Goal: Information Seeking & Learning: Understand process/instructions

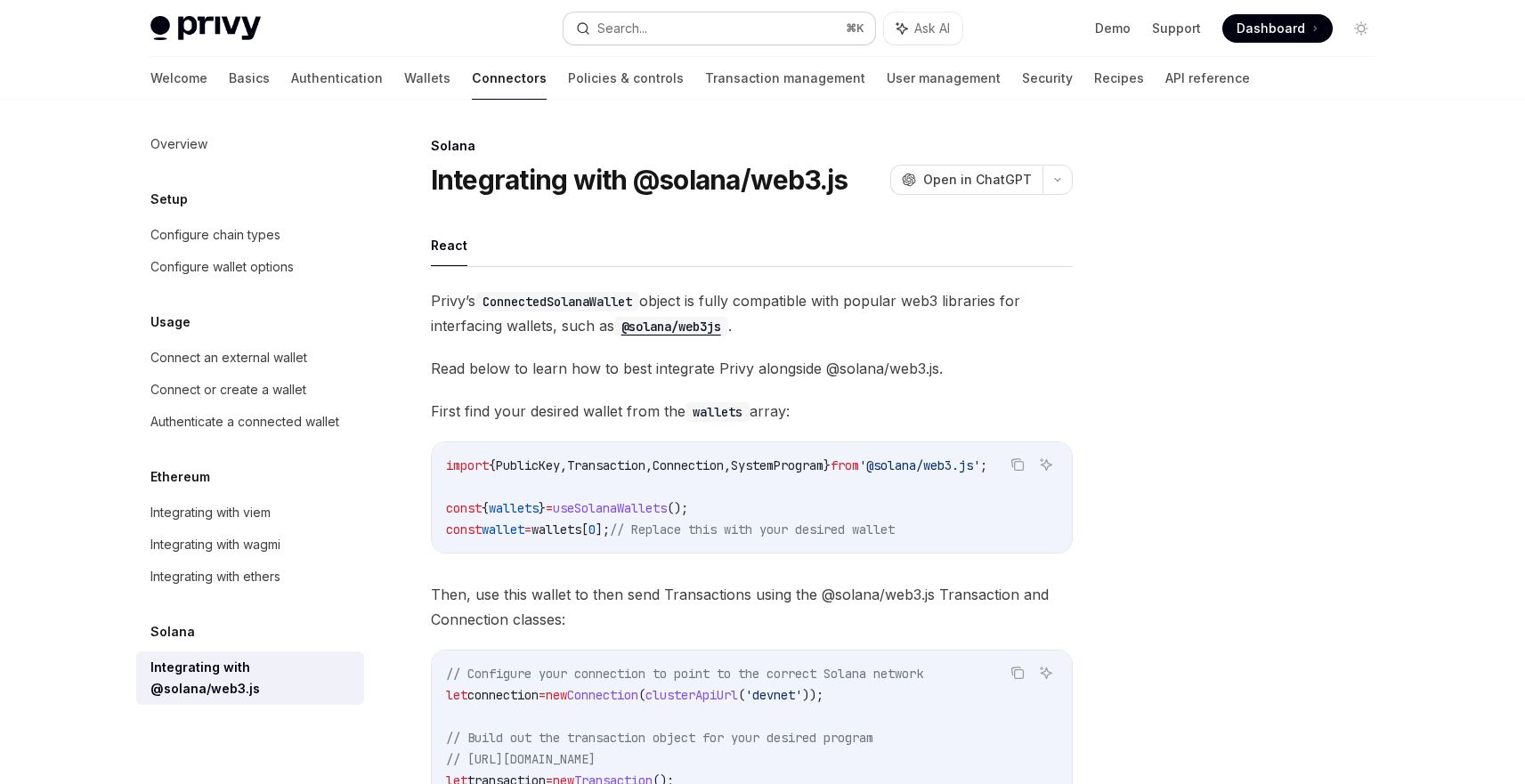
click at [637, 23] on div "Search..." at bounding box center [621, 28] width 49 height 21
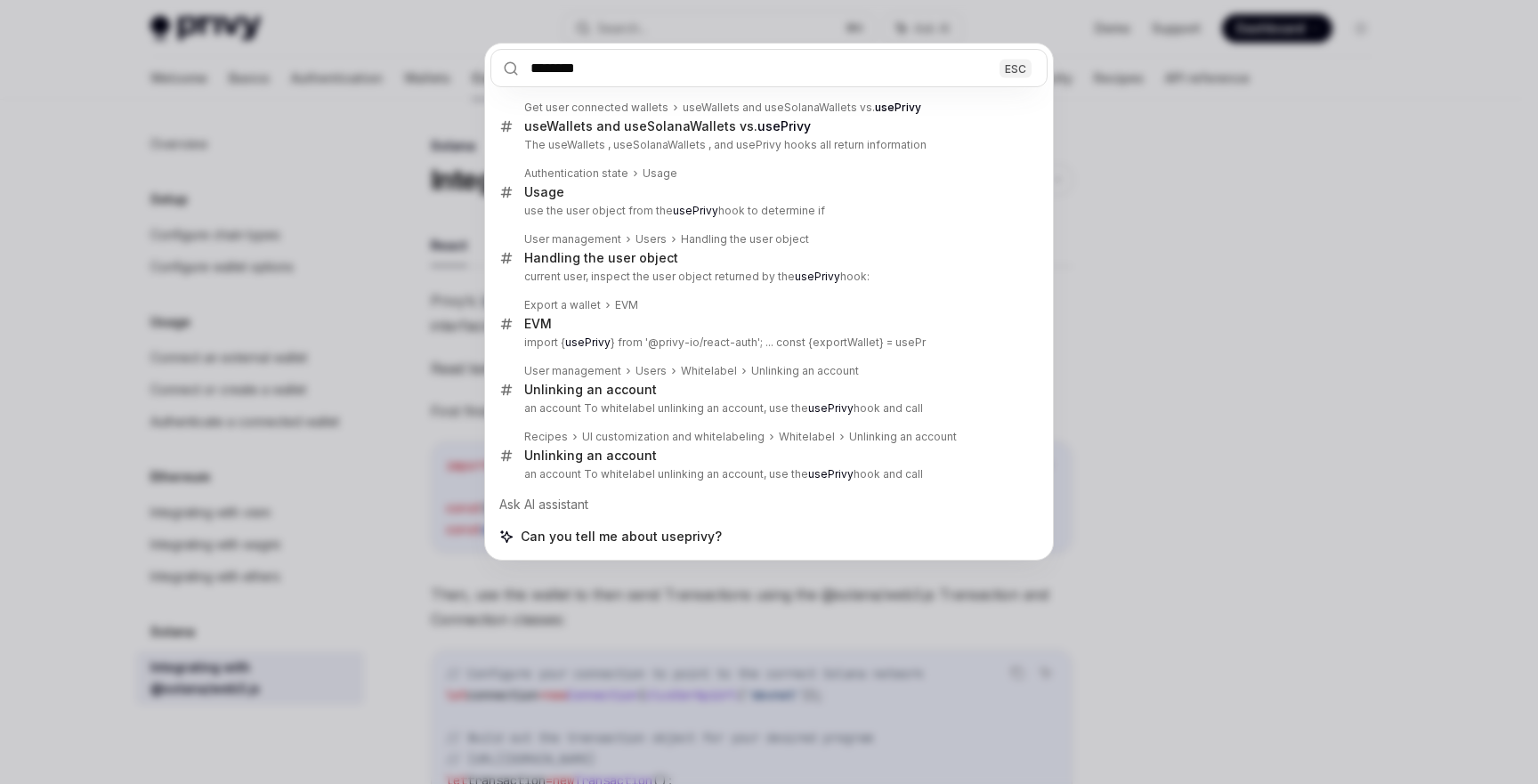
type input "********"
click at [1136, 249] on div "******** ESC Get user connected wallets useWallets and useSolanaWallets vs. use…" at bounding box center [769, 392] width 1538 height 784
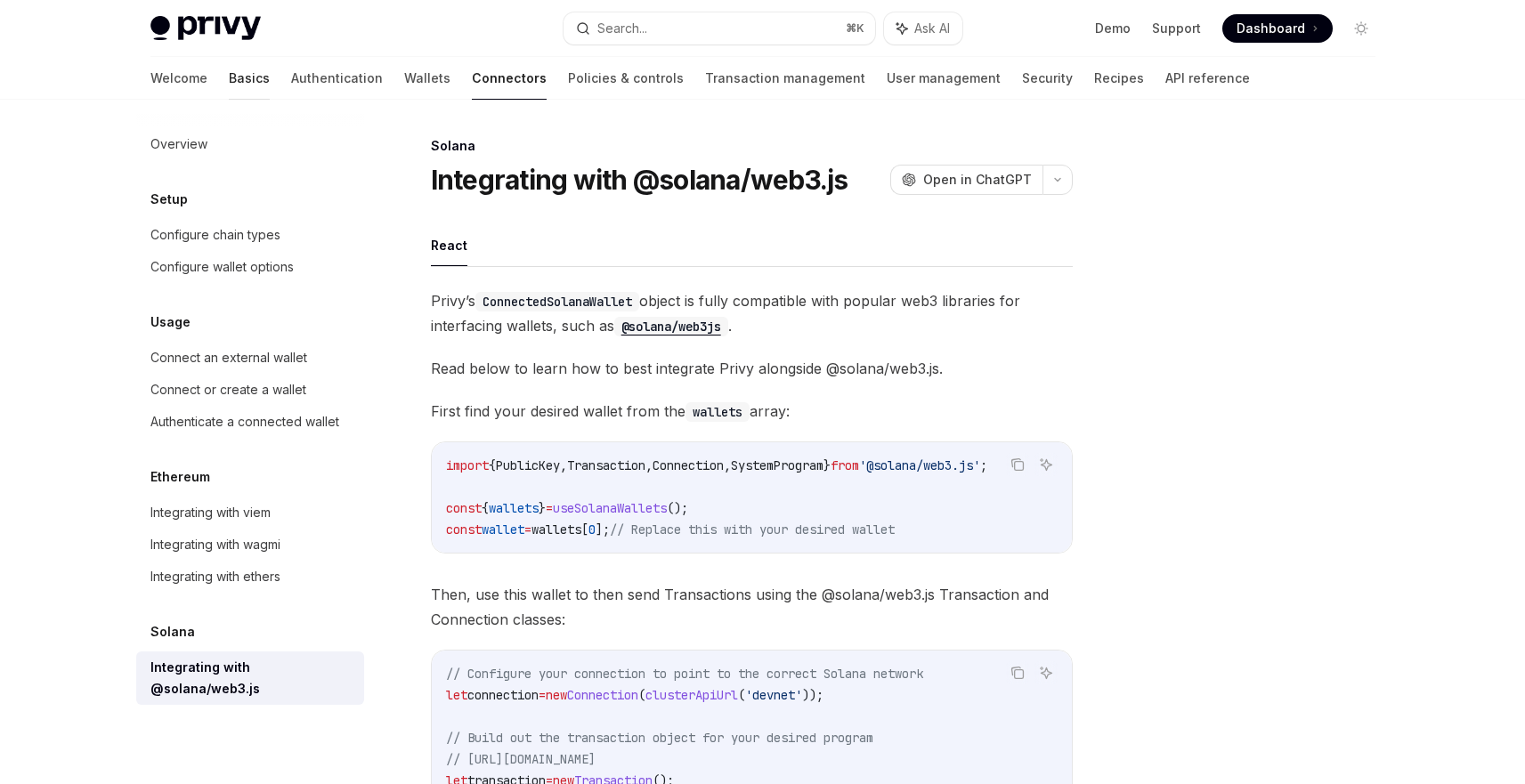
click at [229, 77] on link "Basics" at bounding box center [249, 78] width 41 height 43
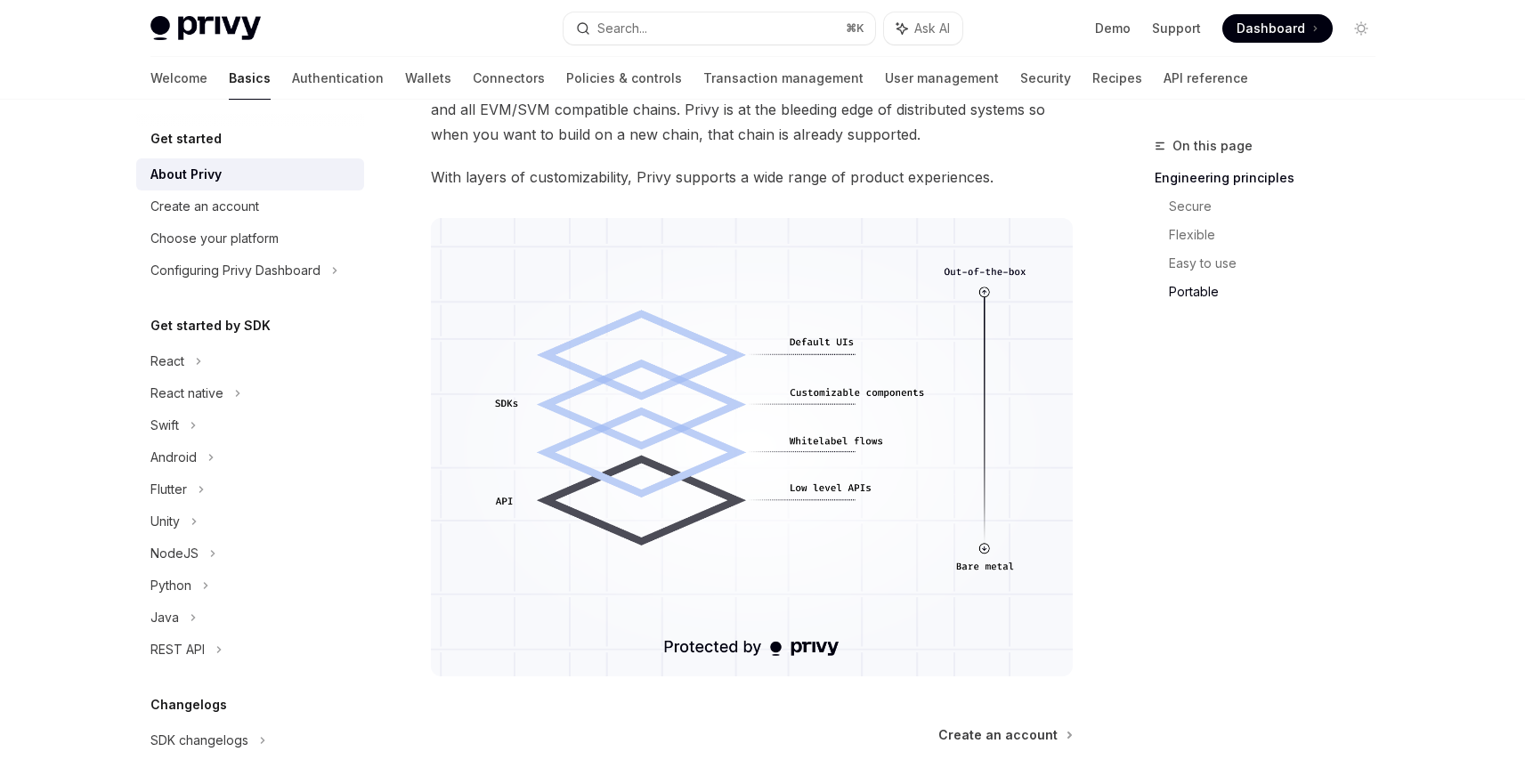
scroll to position [993, 0]
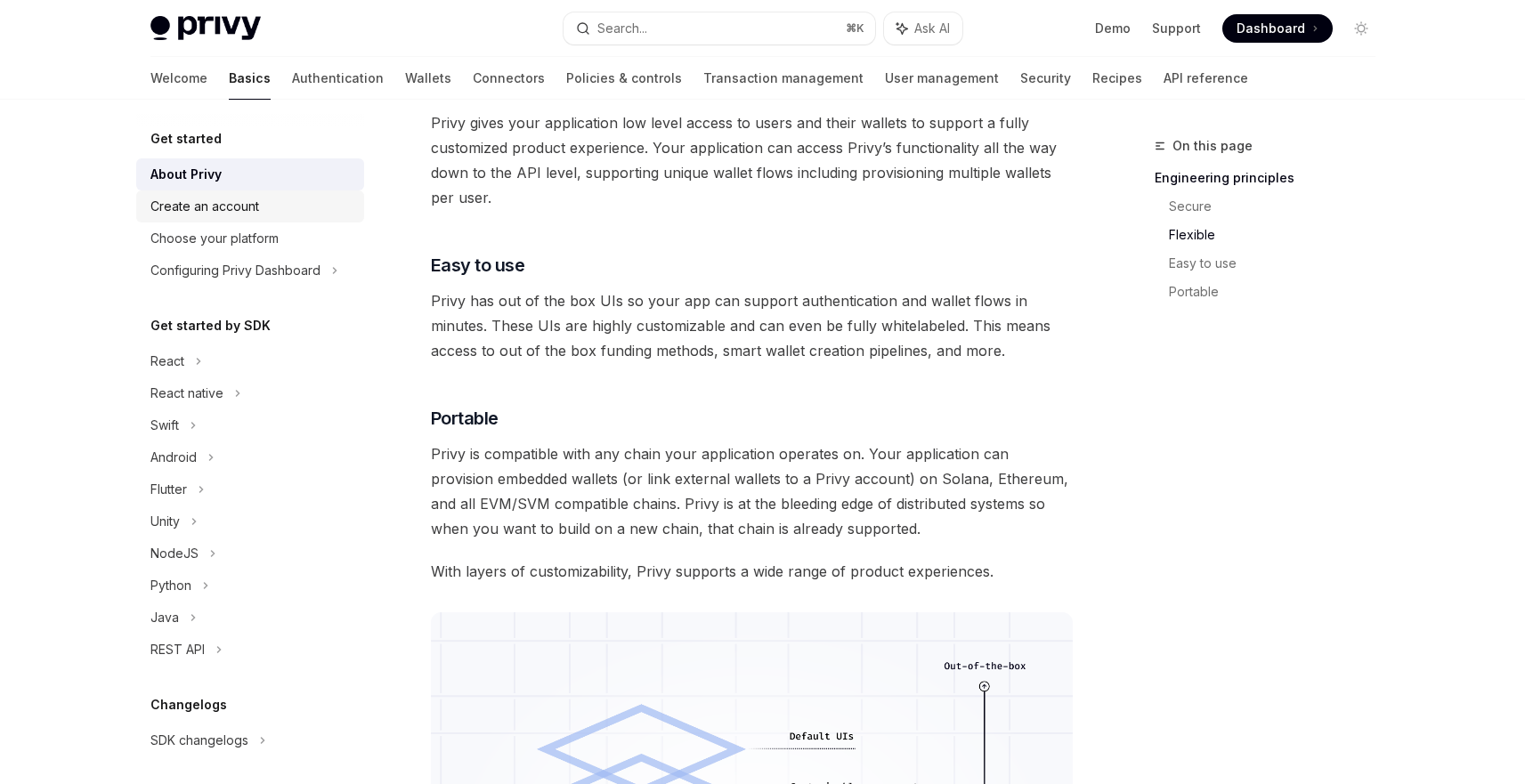
click at [233, 200] on div "Create an account" at bounding box center [204, 206] width 108 height 21
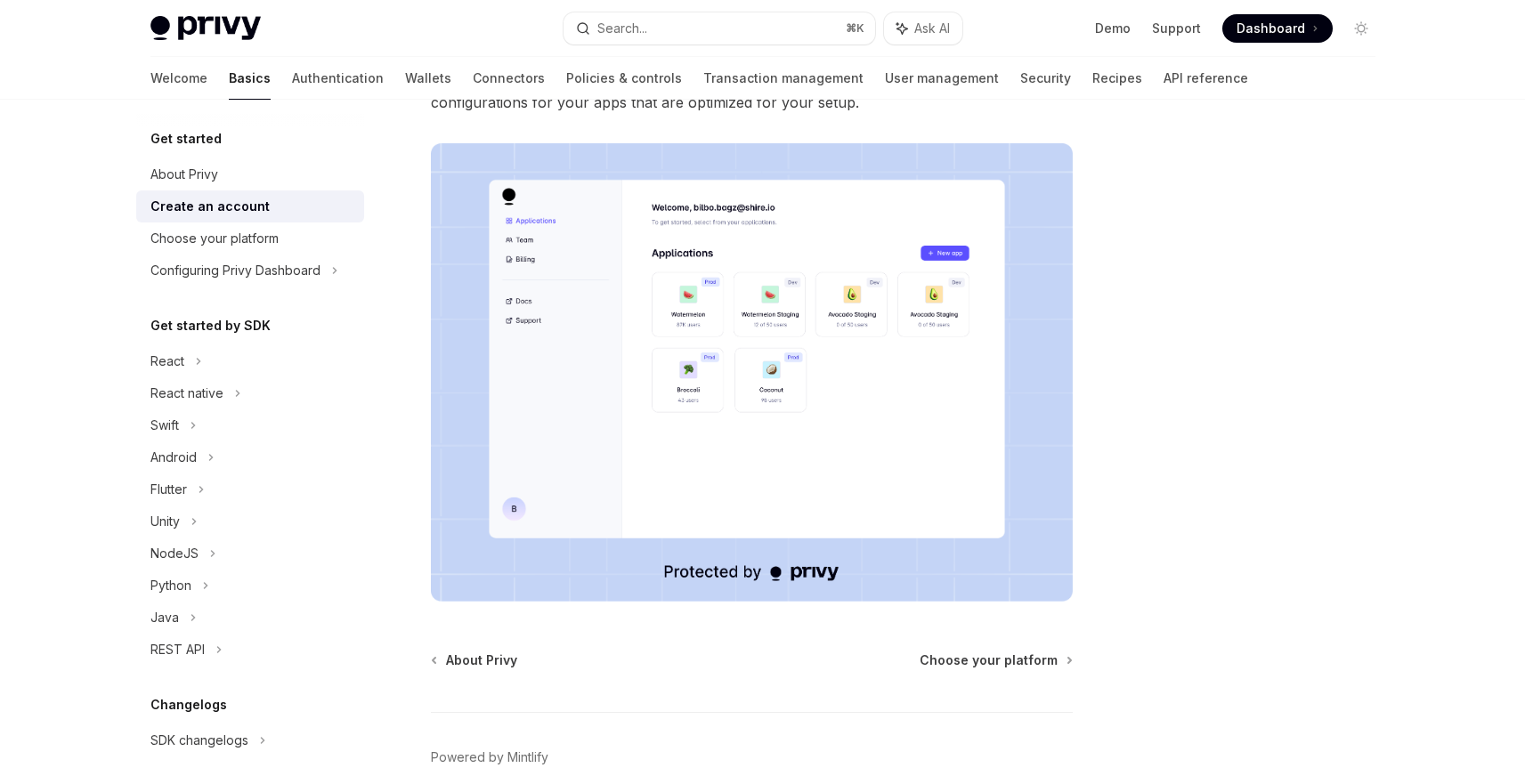
scroll to position [334, 0]
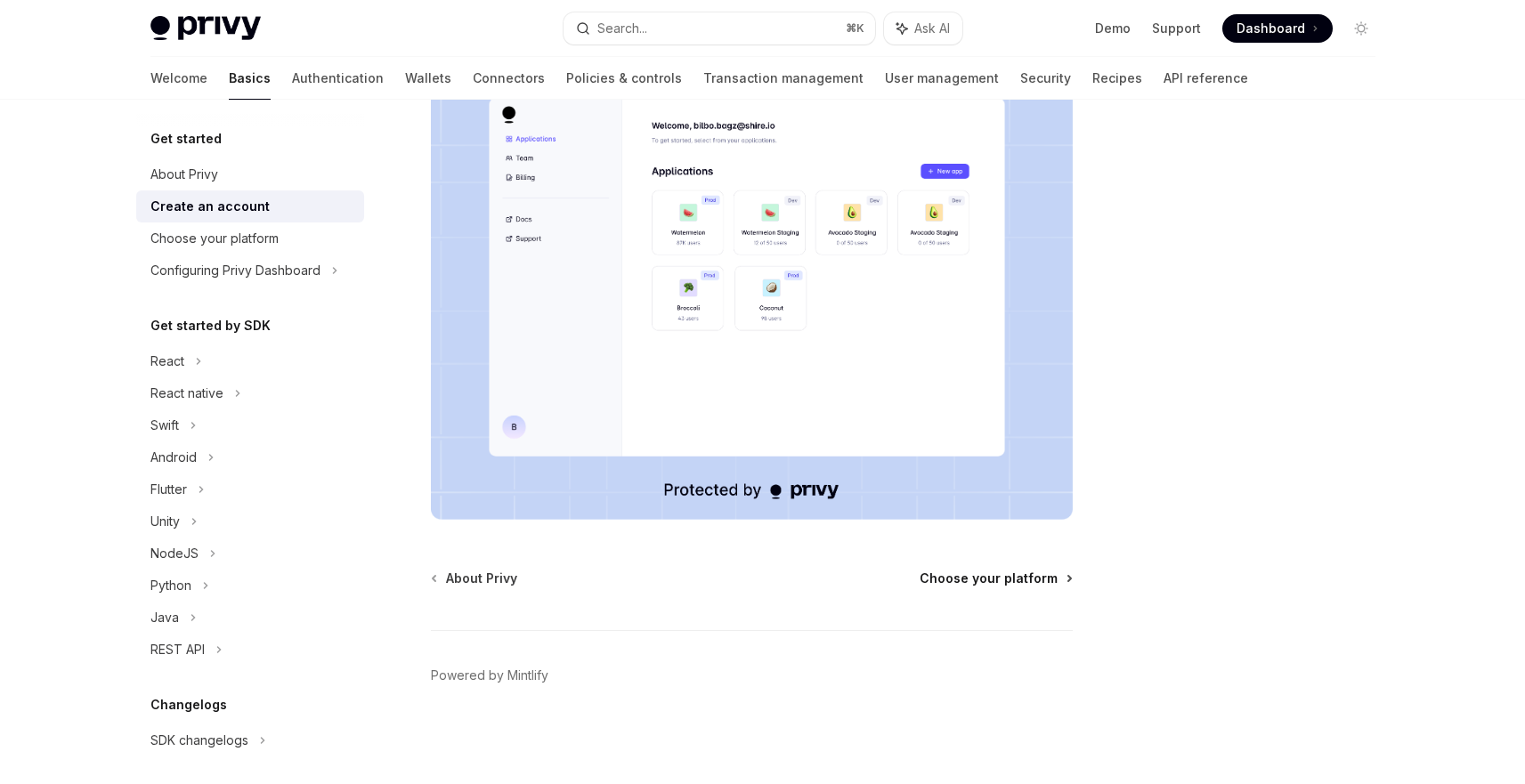
click at [997, 581] on span "Choose your platform" at bounding box center [989, 578] width 138 height 18
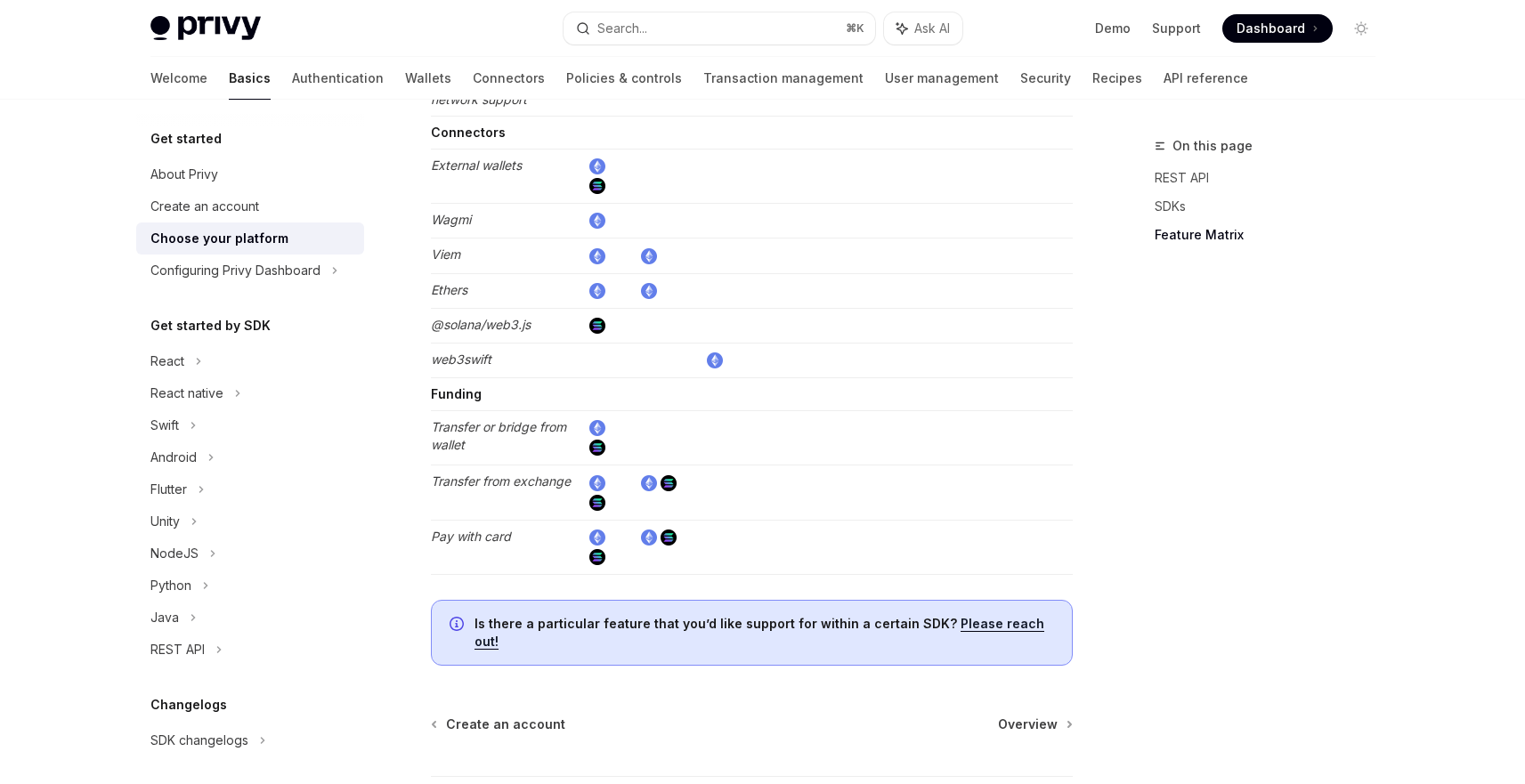
scroll to position [3294, 0]
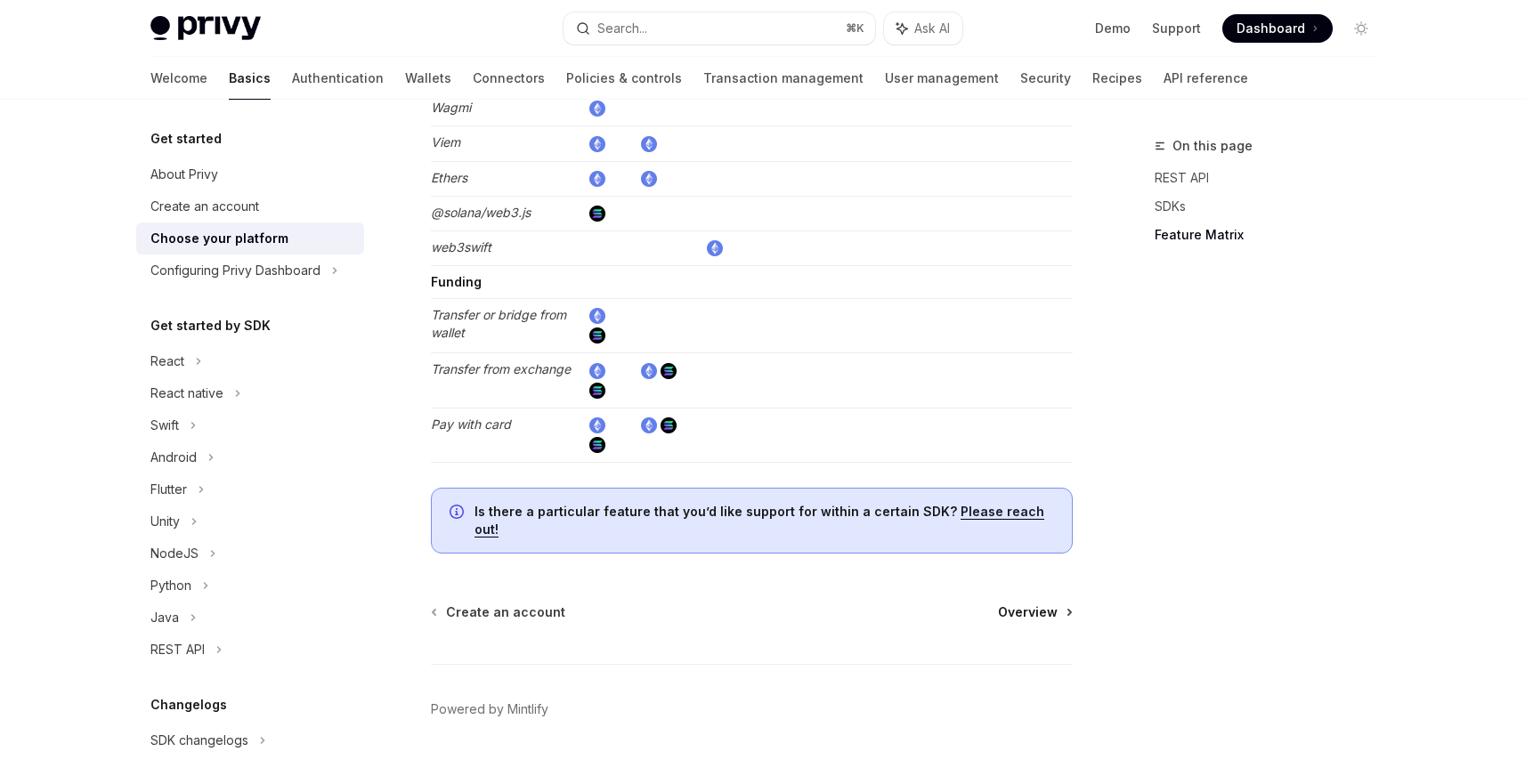
click at [1058, 603] on link "Overview" at bounding box center [1034, 612] width 73 height 18
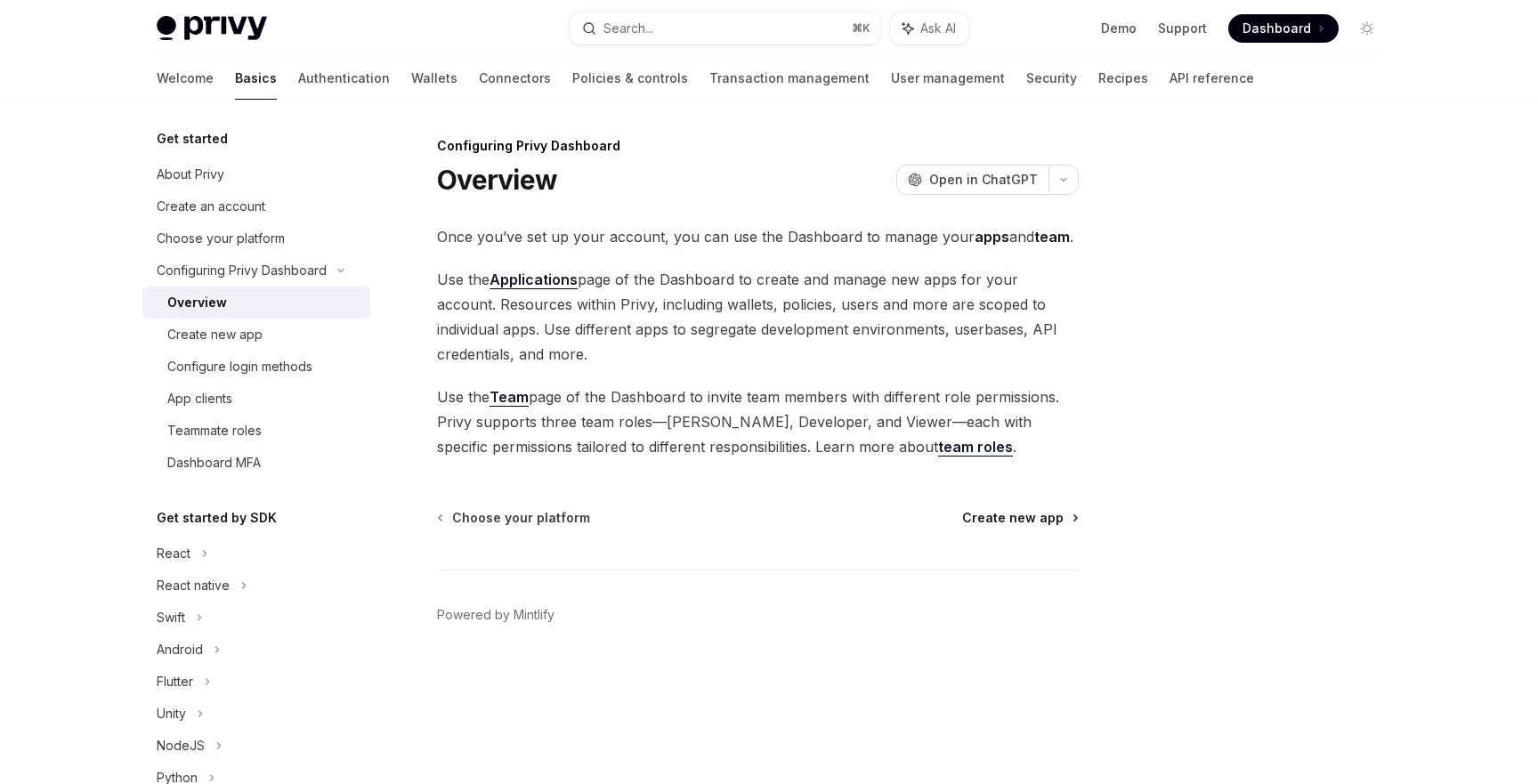
click at [1018, 522] on span "Create new app" at bounding box center [1013, 517] width 102 height 18
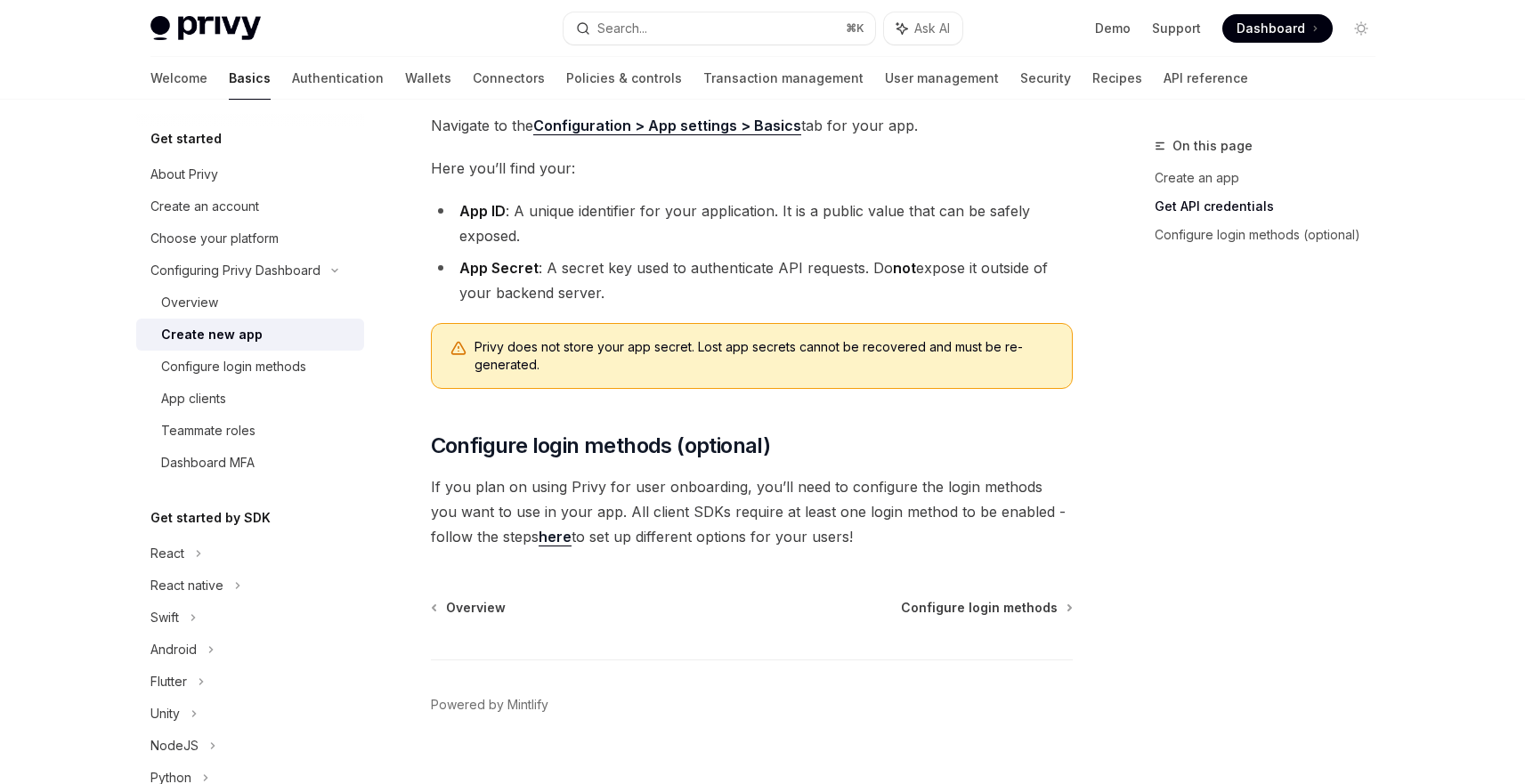
scroll to position [470, 0]
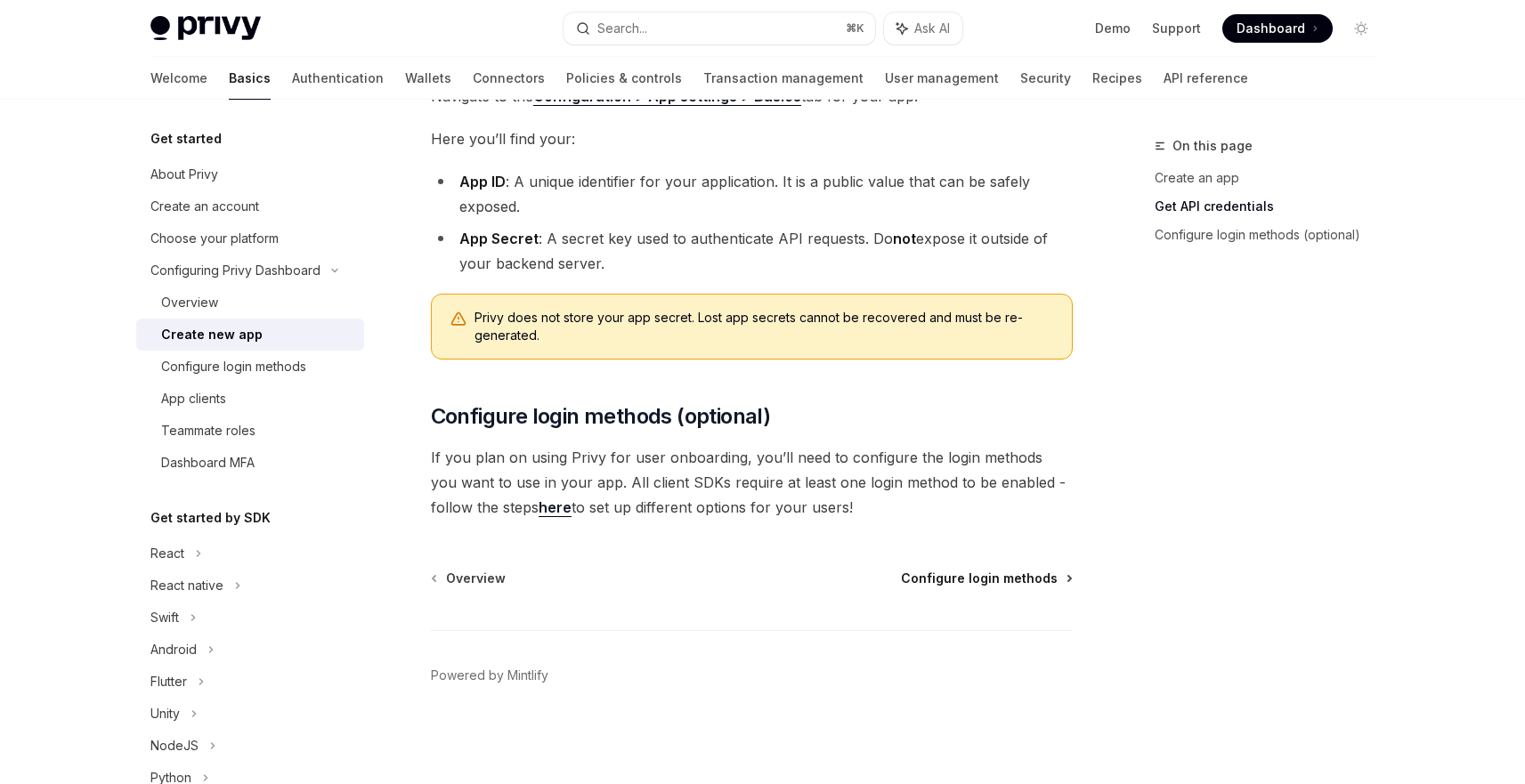
click at [997, 585] on span "Configure login methods" at bounding box center [979, 578] width 157 height 18
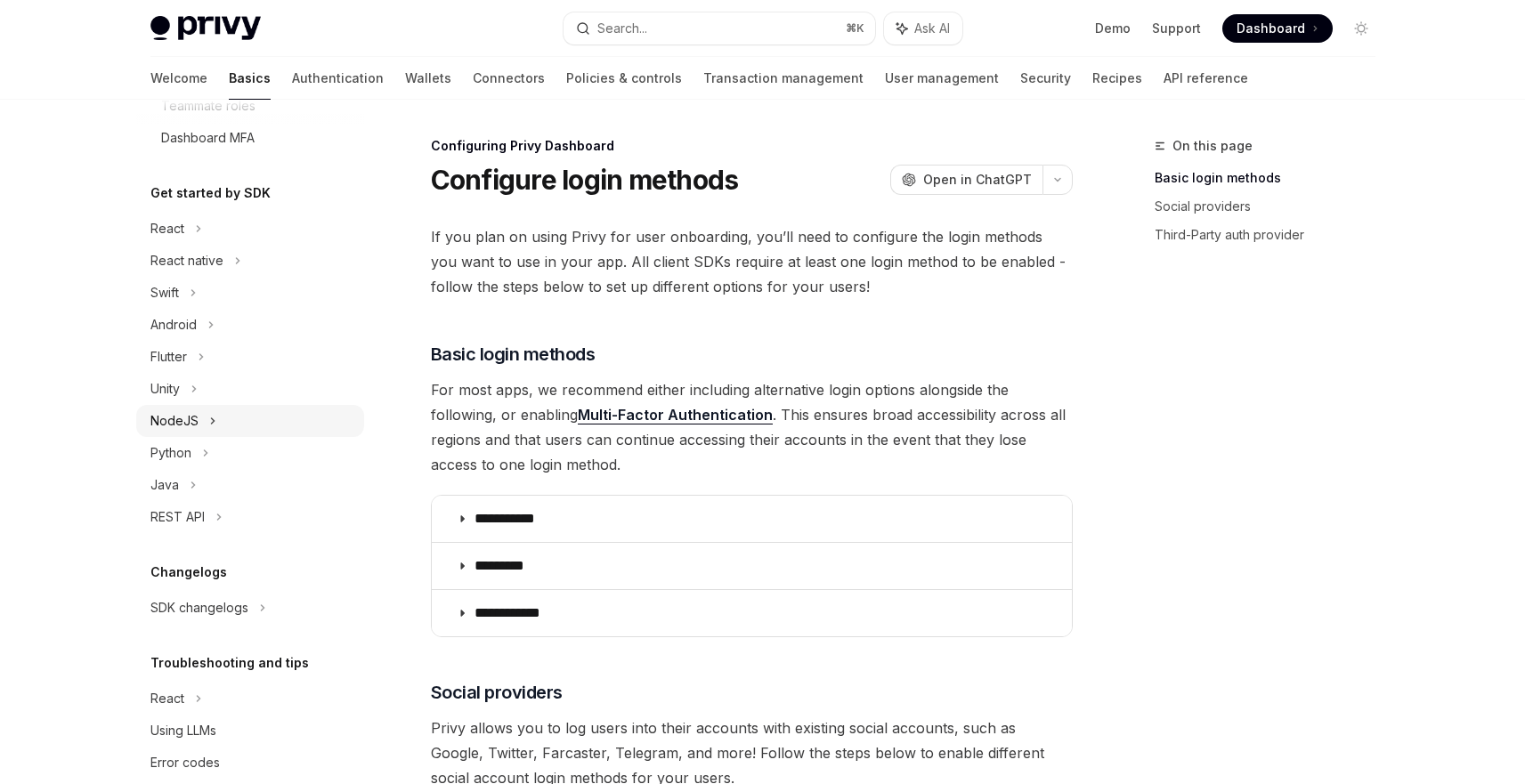
scroll to position [283, 0]
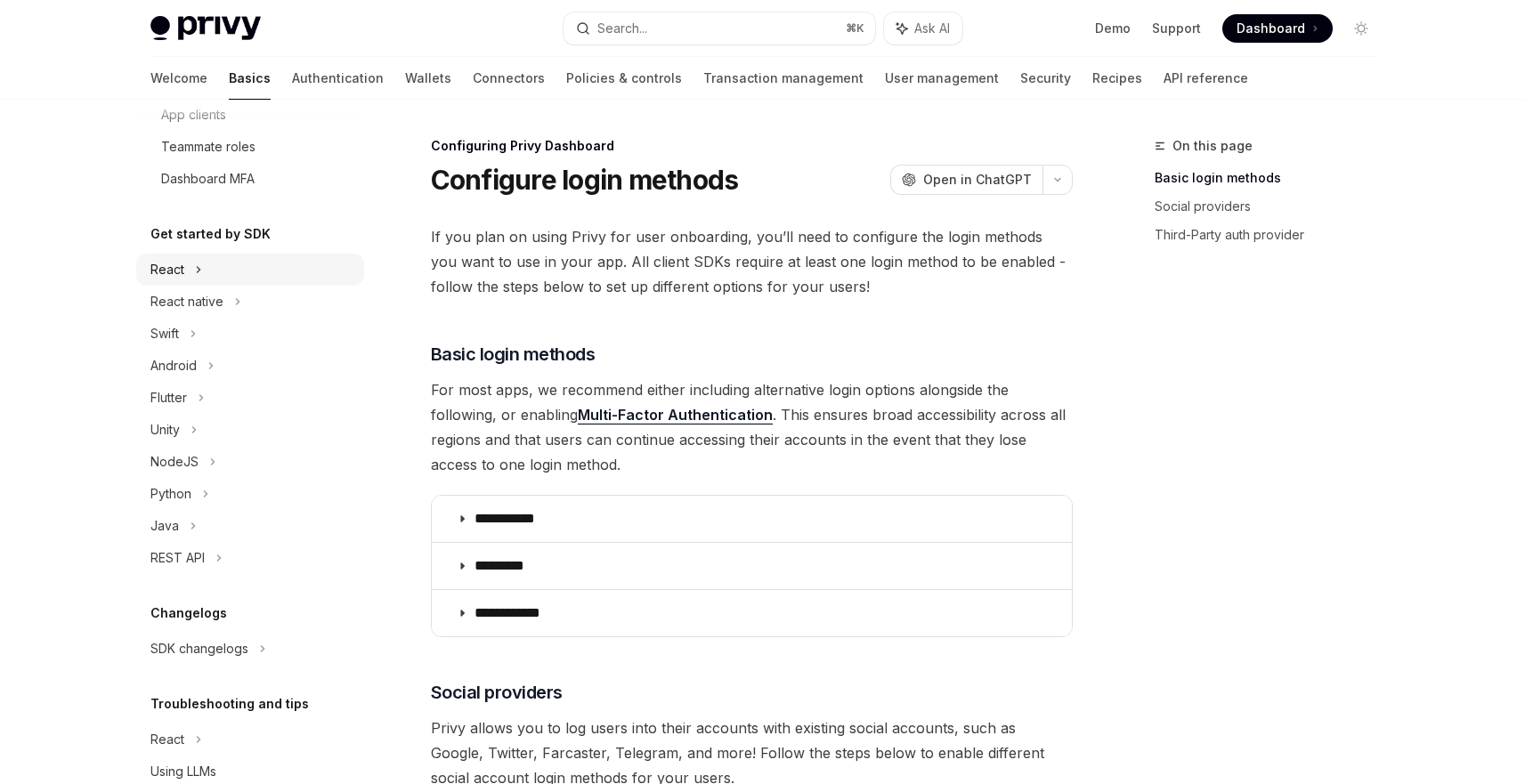
click at [193, 265] on div "React" at bounding box center [250, 269] width 228 height 32
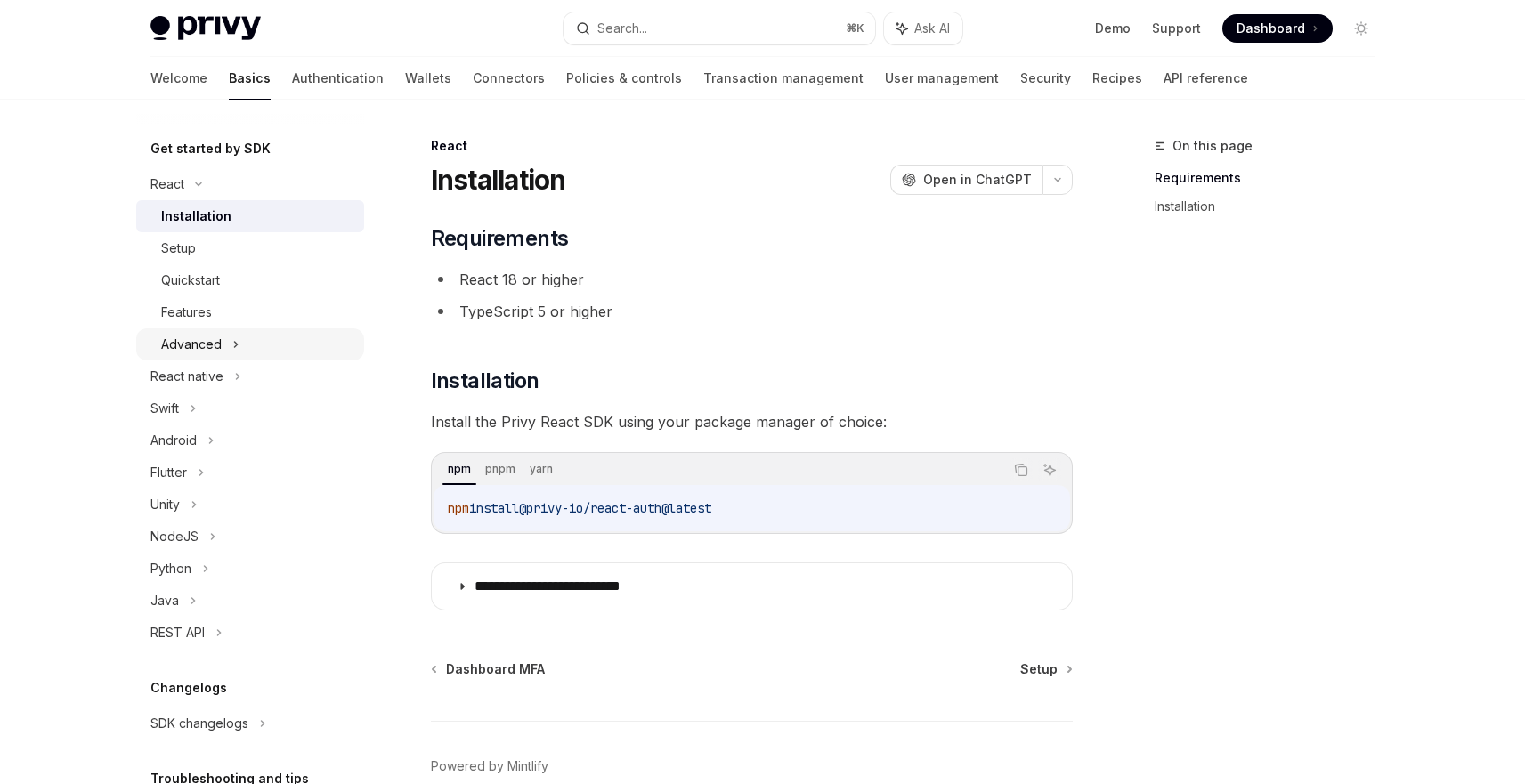
scroll to position [427, 0]
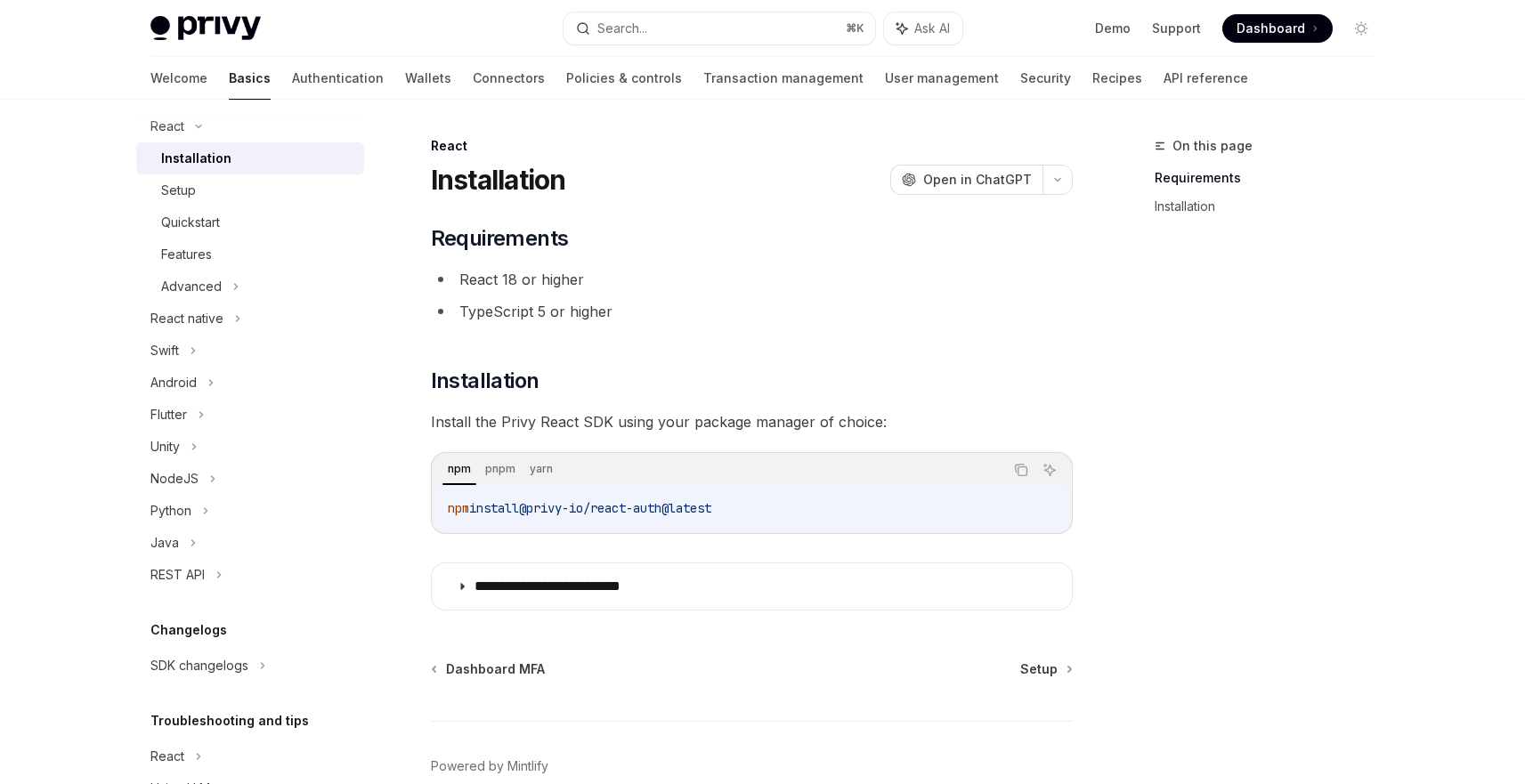
drag, startPoint x: 748, startPoint y: 512, endPoint x: 733, endPoint y: 516, distance: 15.5
click at [451, 506] on code "npm install @privy-io/react-auth@latest" at bounding box center [752, 508] width 608 height 21
copy span "pm install @privy-io/react-auth@latest"
click at [746, 490] on div "npm install @privy-io/react-auth@latest" at bounding box center [752, 508] width 636 height 47
drag, startPoint x: 742, startPoint y: 505, endPoint x: 446, endPoint y: 504, distance: 296.0
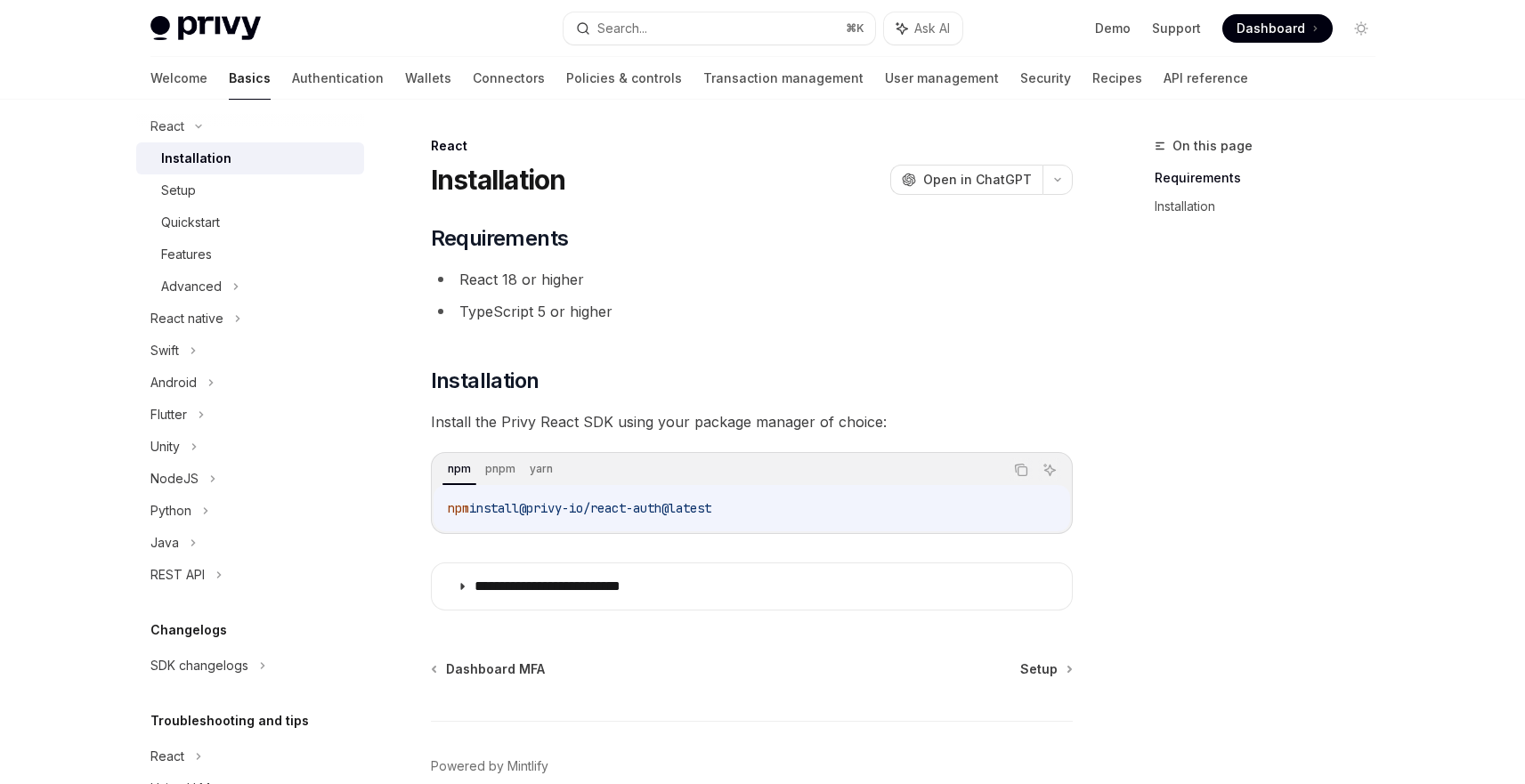
click at [446, 504] on div "npm install @privy-io/react-auth@latest" at bounding box center [752, 508] width 636 height 47
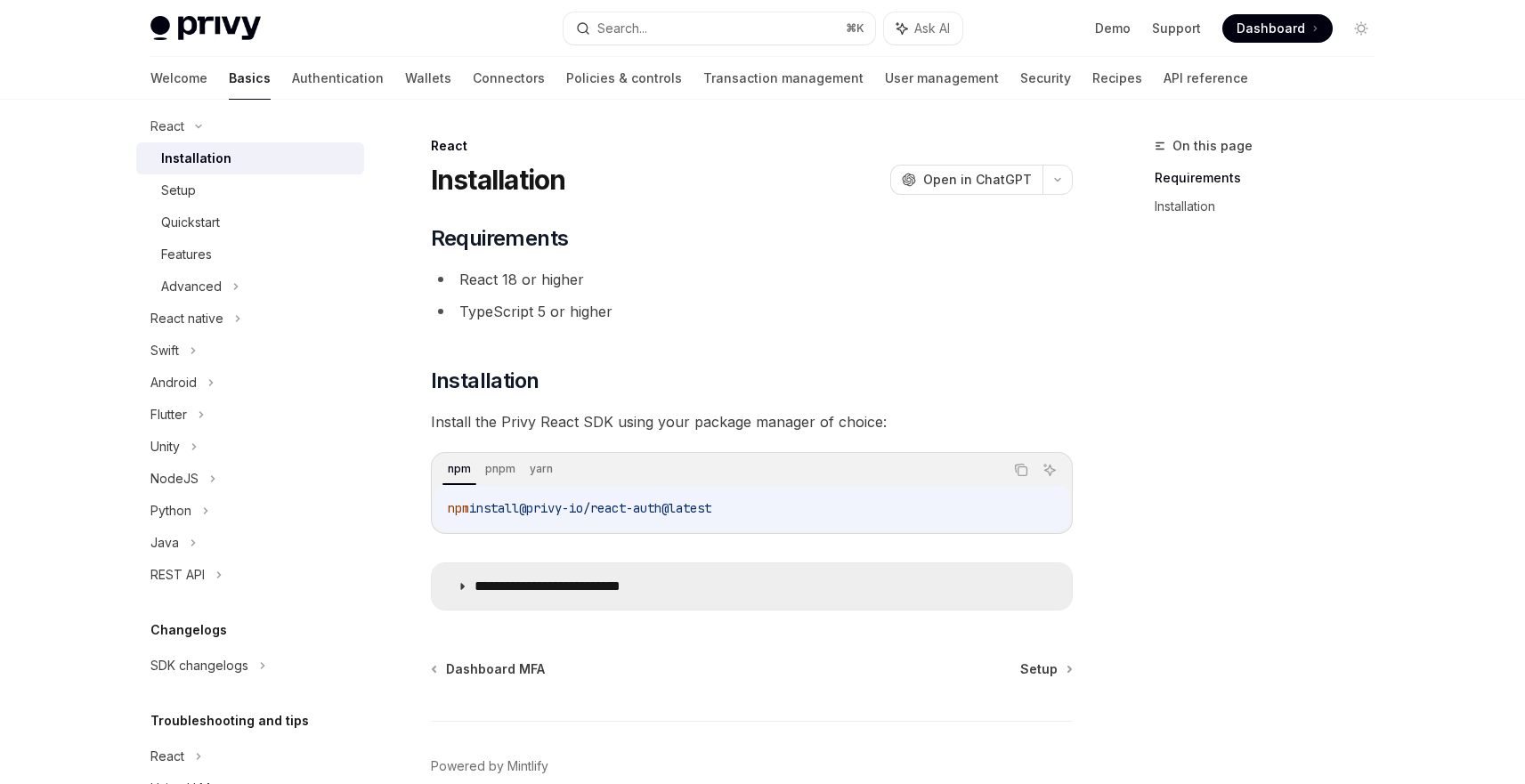
copy span "npm install @privy-io/react-auth@latest"
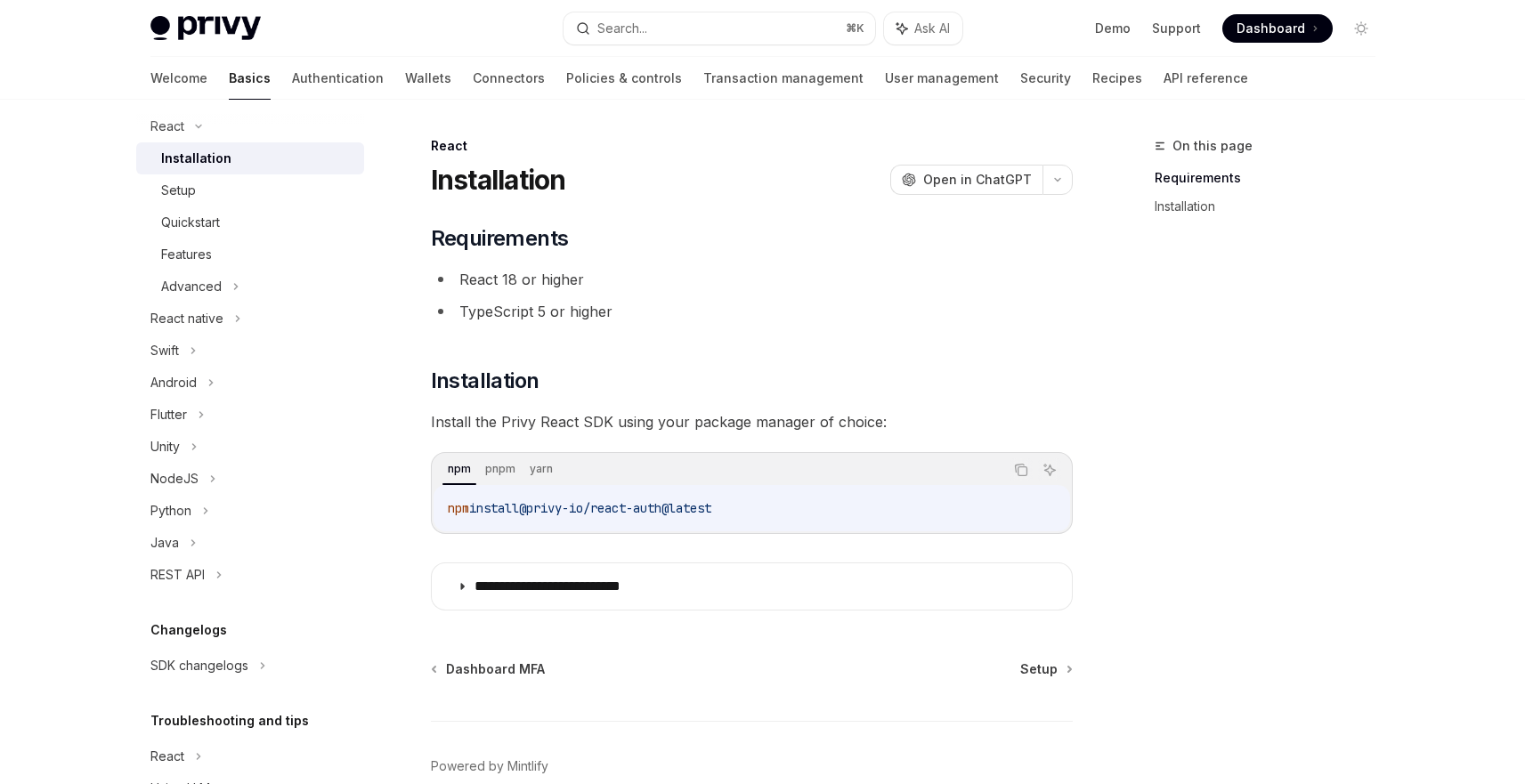
click at [583, 553] on div "**********" at bounding box center [752, 418] width 642 height 386
click at [1070, 670] on div "**********" at bounding box center [585, 504] width 983 height 739
click at [1064, 670] on link "Setup" at bounding box center [1046, 668] width 50 height 18
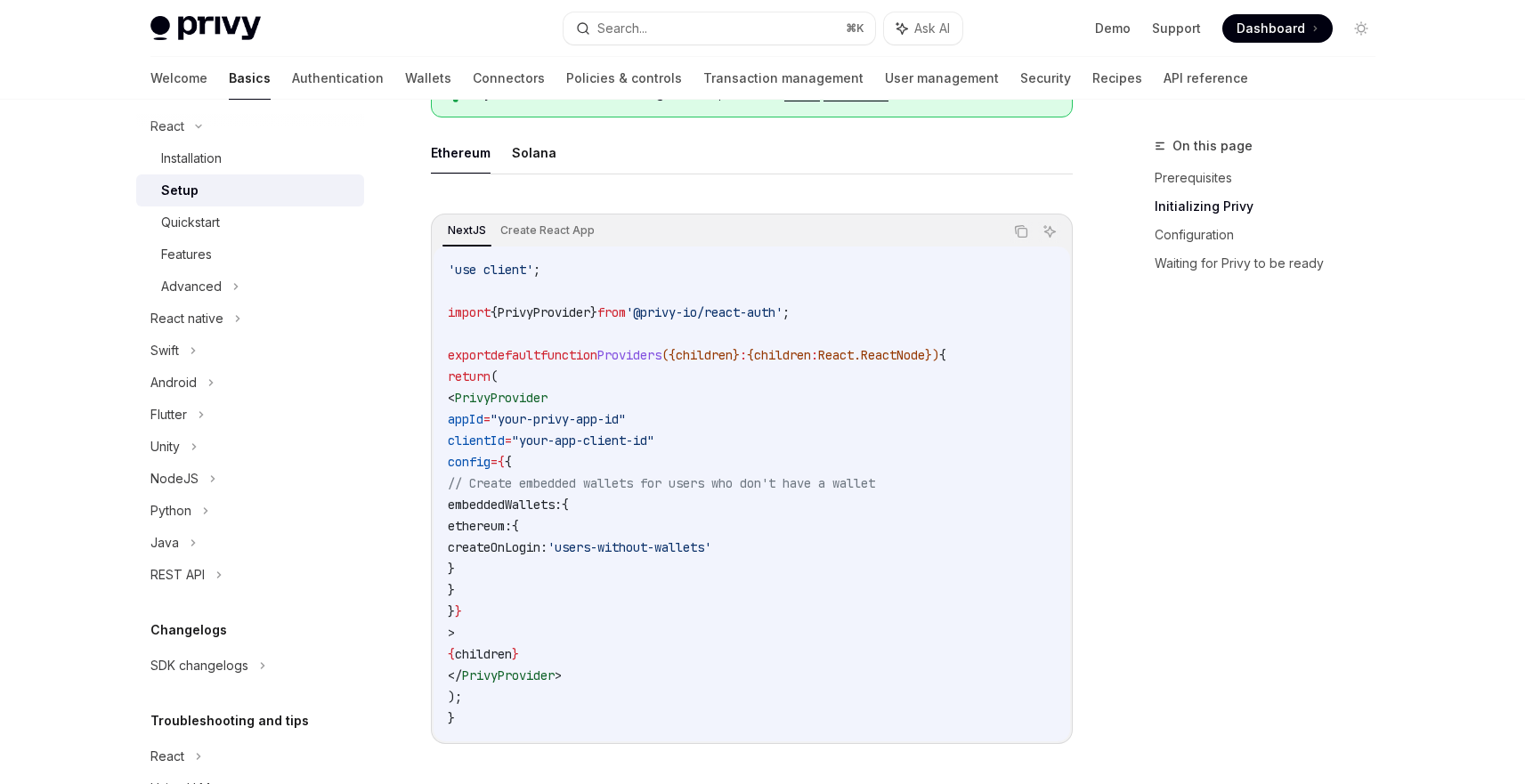
scroll to position [591, 0]
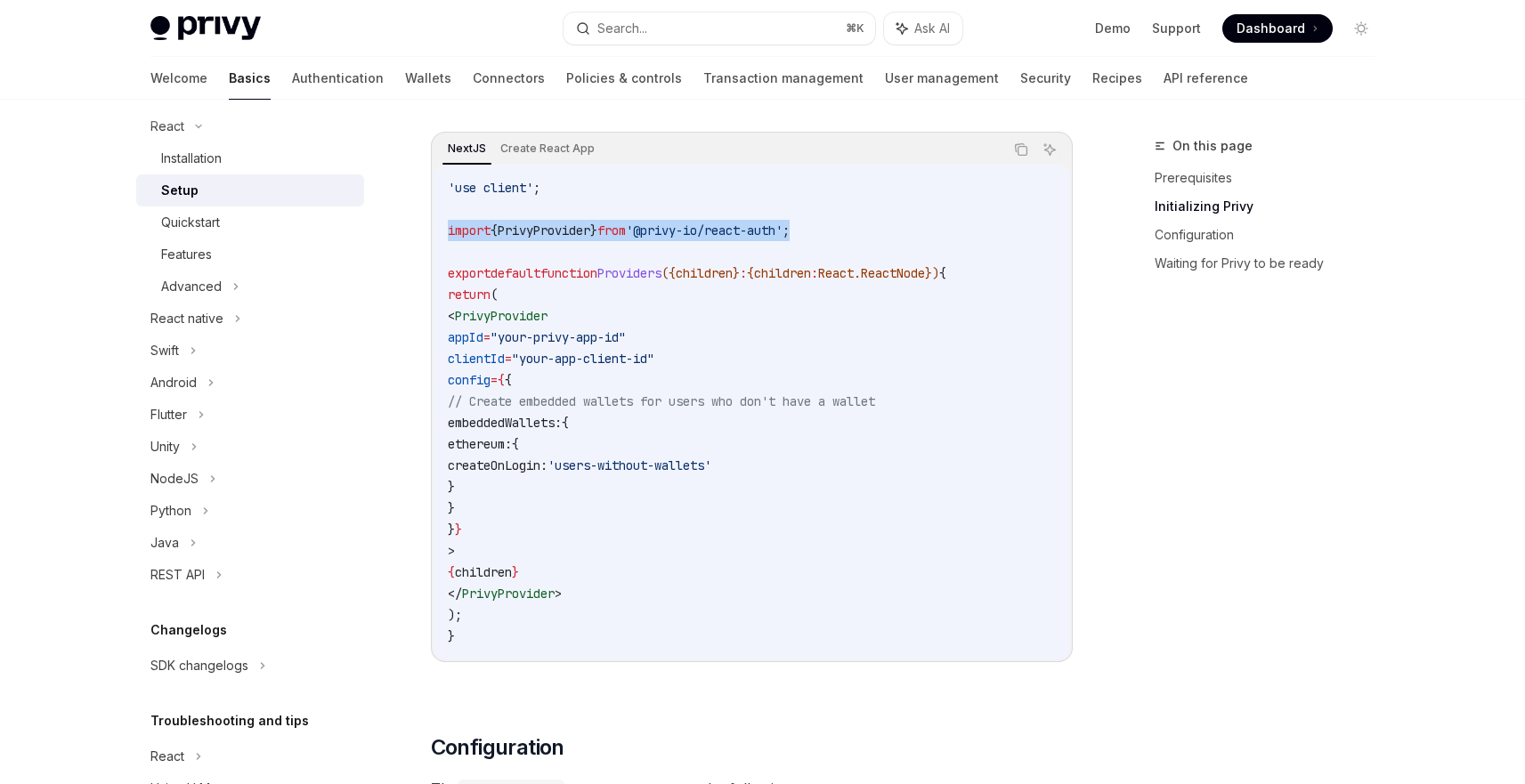
copy span "import { PrivyProvider } from '@privy-io/react-auth' ;"
drag, startPoint x: 828, startPoint y: 230, endPoint x: 449, endPoint y: 231, distance: 379.0
click at [449, 231] on span "import { PrivyProvider } from '@privy-io/react-auth' ;" at bounding box center [618, 230] width 342 height 16
click at [498, 294] on span "(" at bounding box center [494, 294] width 7 height 16
drag, startPoint x: 477, startPoint y: 316, endPoint x: 629, endPoint y: 316, distance: 152.0
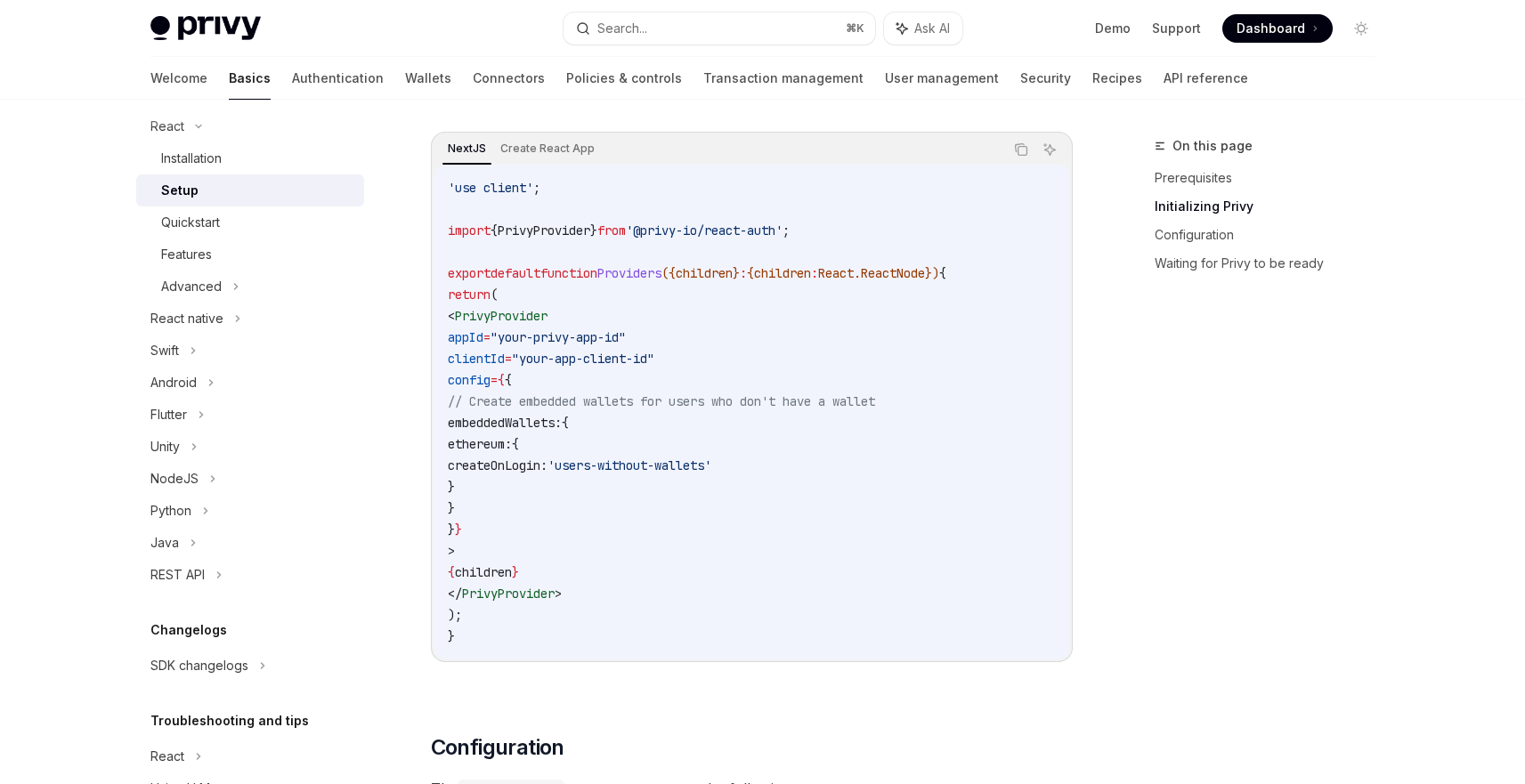
click at [629, 315] on code "'use client' ; import { PrivyProvider } from '@privy-io/react-auth' ; export de…" at bounding box center [752, 412] width 608 height 470
copy span "< PrivyProvider"
click at [483, 333] on span "appId" at bounding box center [465, 337] width 35 height 16
copy code "< PrivyProvider appId = "your-privy-app-id" clientId = "your-app-client-id" con…"
drag, startPoint x: 476, startPoint y: 317, endPoint x: 582, endPoint y: 545, distance: 251.4
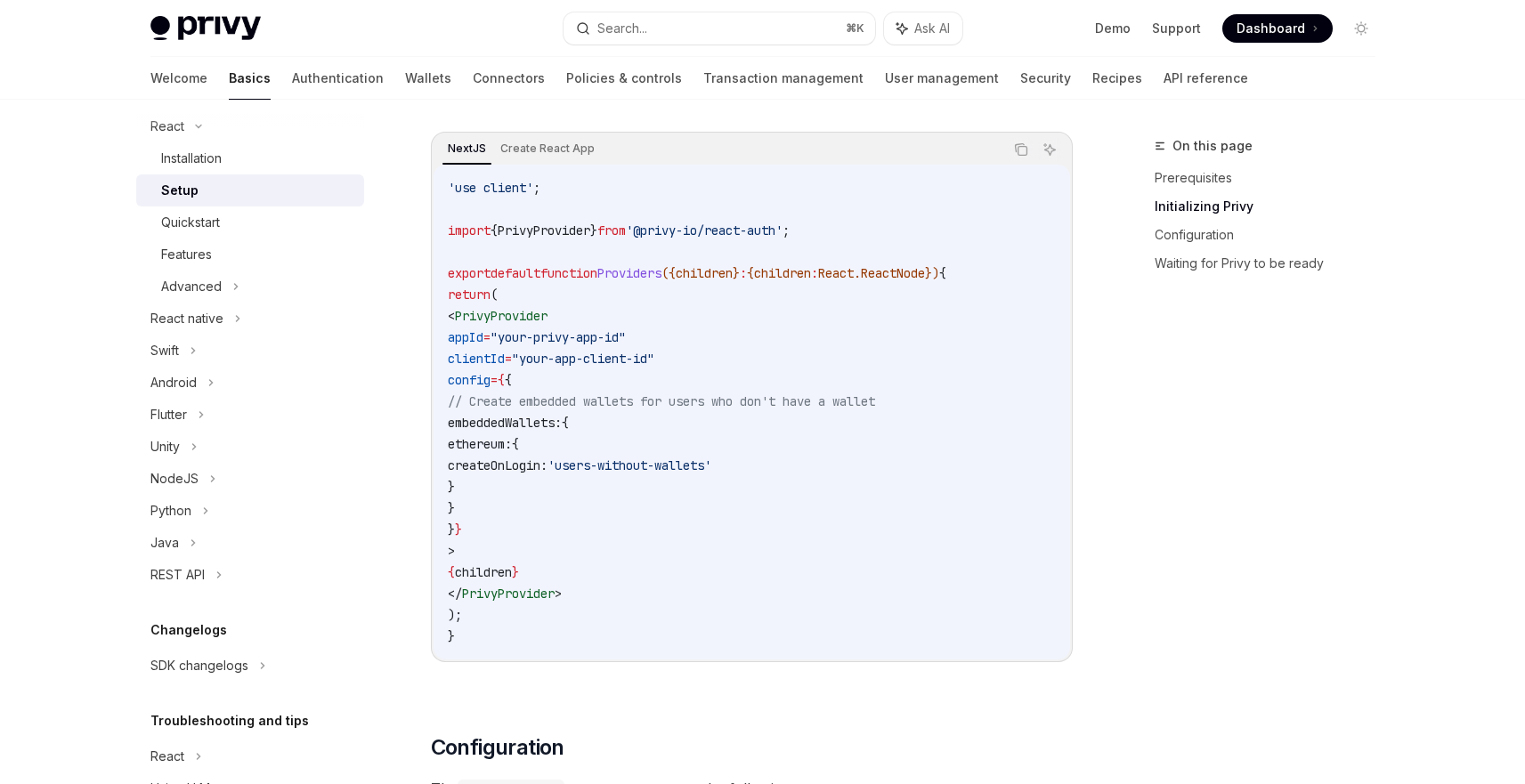
click at [582, 545] on code "'use client' ; import { PrivyProvider } from '@privy-io/react-auth' ; export de…" at bounding box center [752, 412] width 608 height 470
copy code "< PrivyProvider appId = "your-privy-app-id" clientId = "your-app-client-id" con…"
drag, startPoint x: 596, startPoint y: 585, endPoint x: 479, endPoint y: 310, distance: 298.9
click at [479, 310] on code "'use client' ; import { PrivyProvider } from '@privy-io/react-auth' ; export de…" at bounding box center [752, 412] width 608 height 470
click at [908, 539] on code "'use client' ; import { PrivyProvider } from '@privy-io/react-auth' ; export de…" at bounding box center [752, 412] width 608 height 470
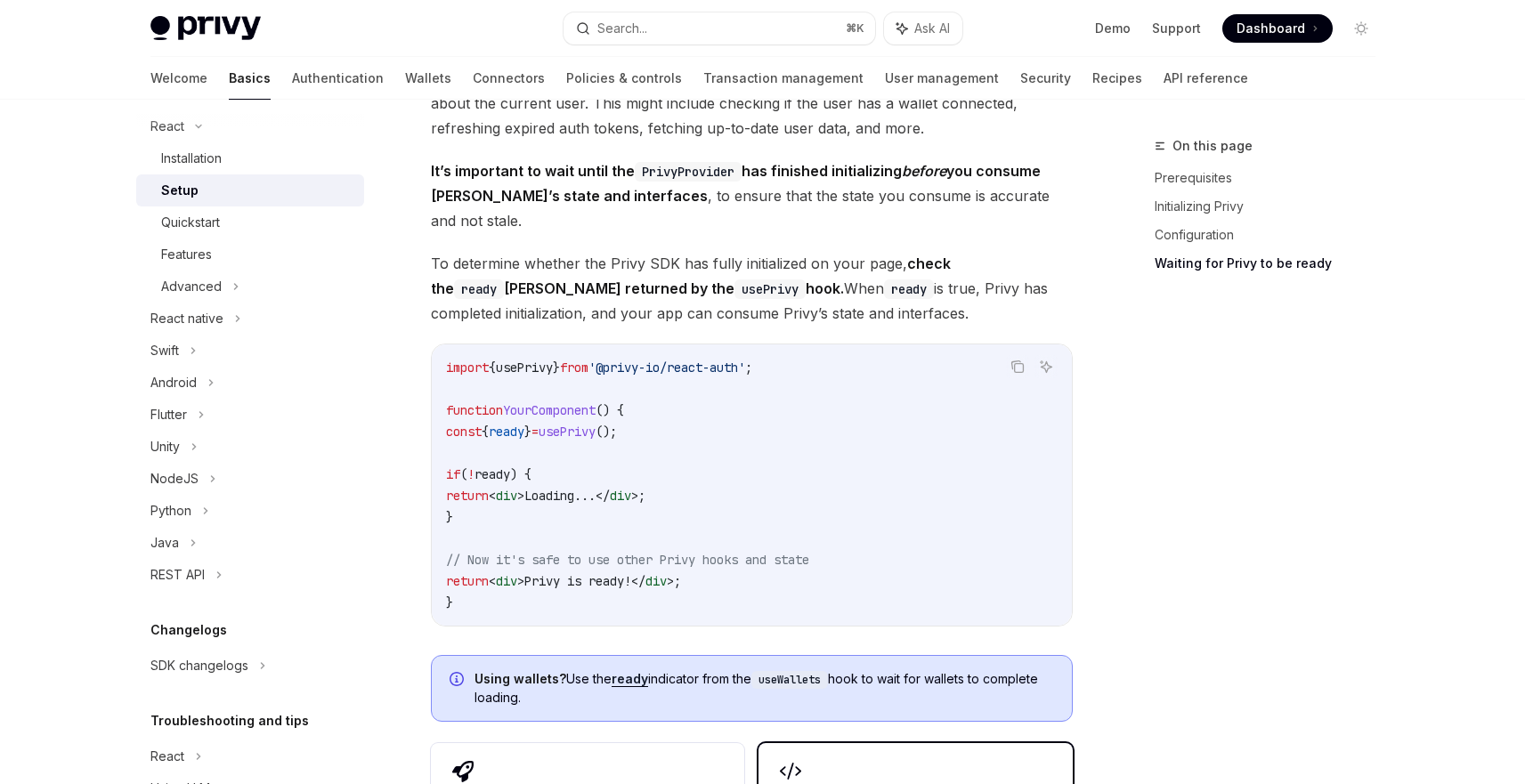
scroll to position [2277, 0]
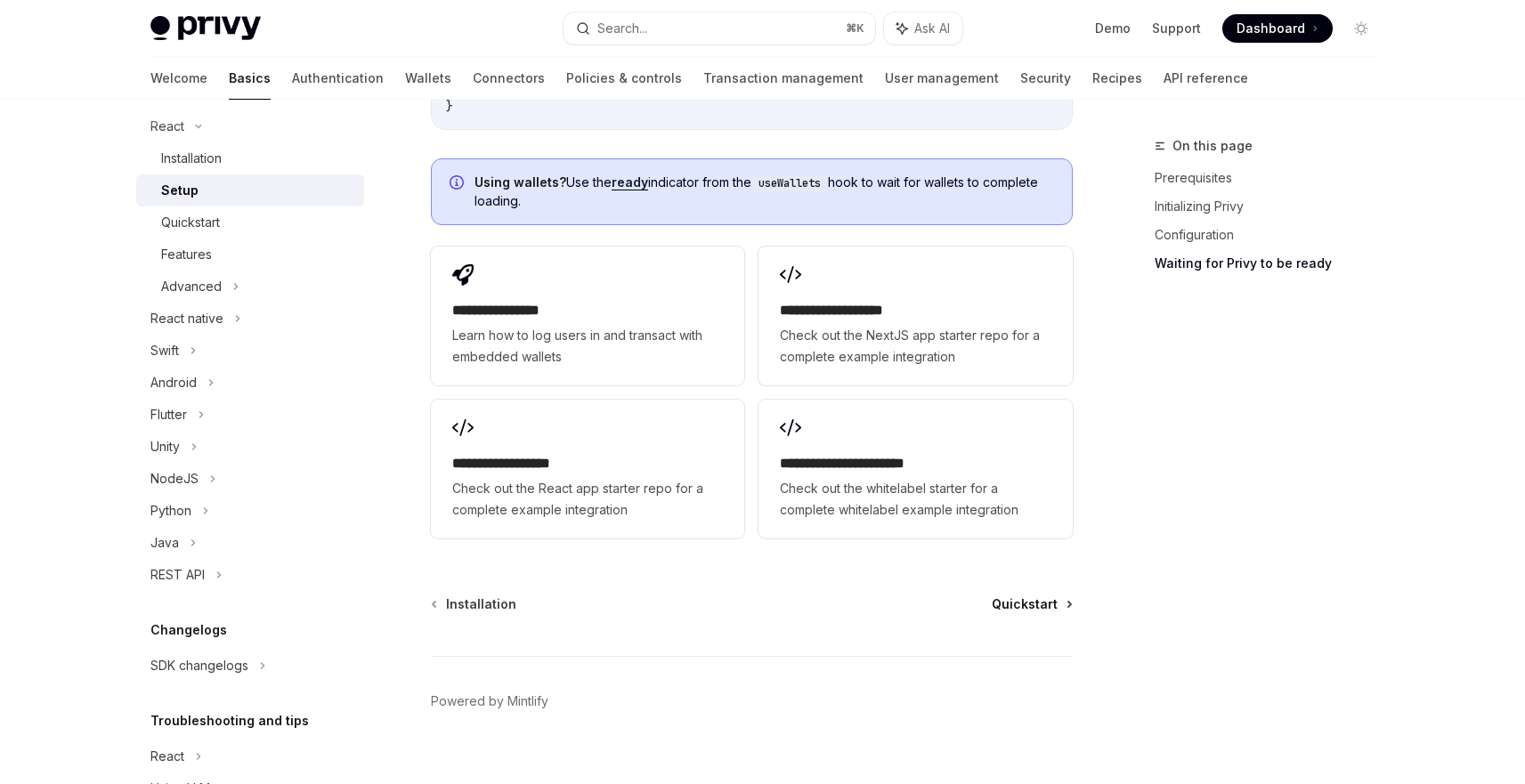
click at [1005, 596] on span "Quickstart" at bounding box center [1024, 604] width 66 height 18
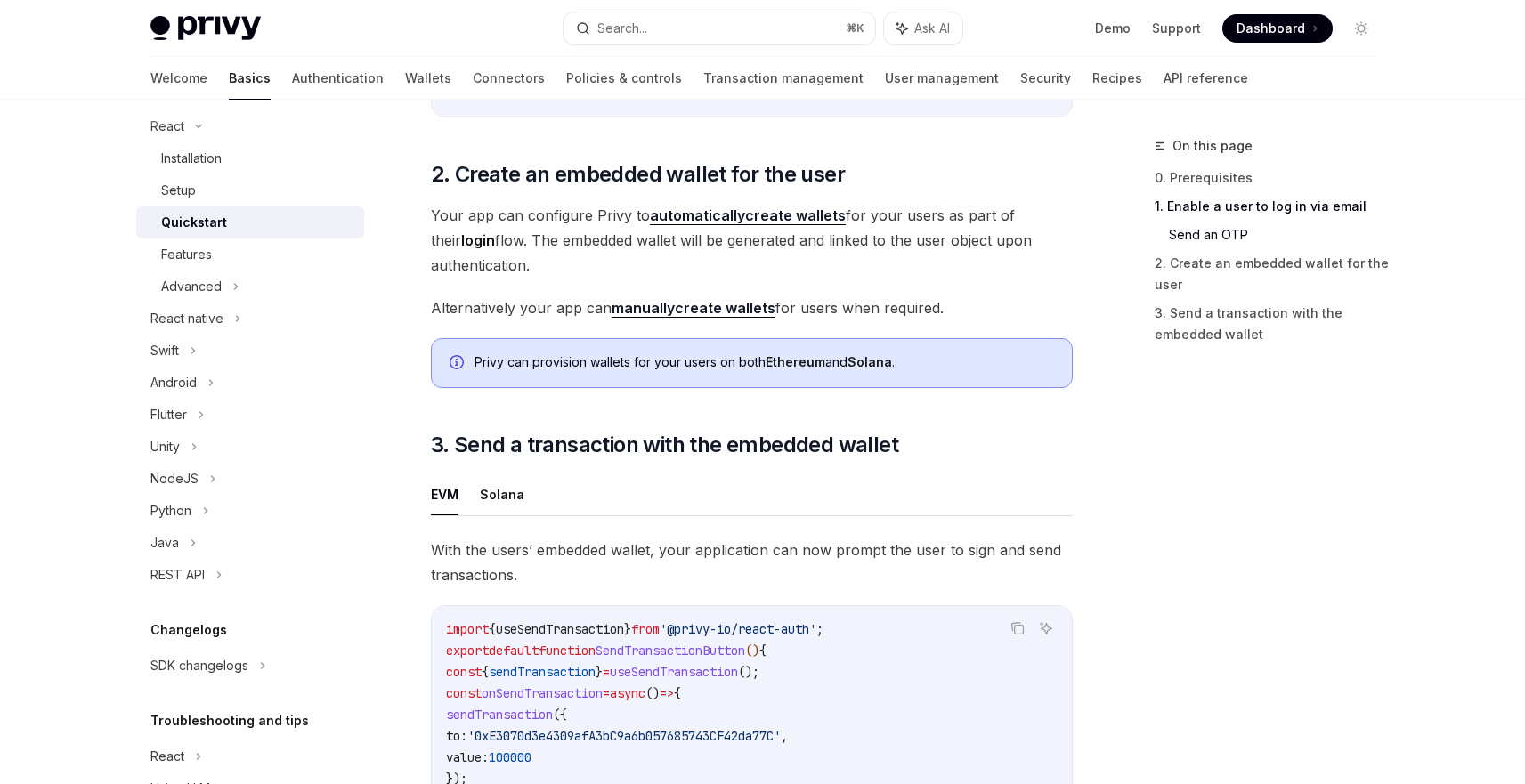
scroll to position [1803, 0]
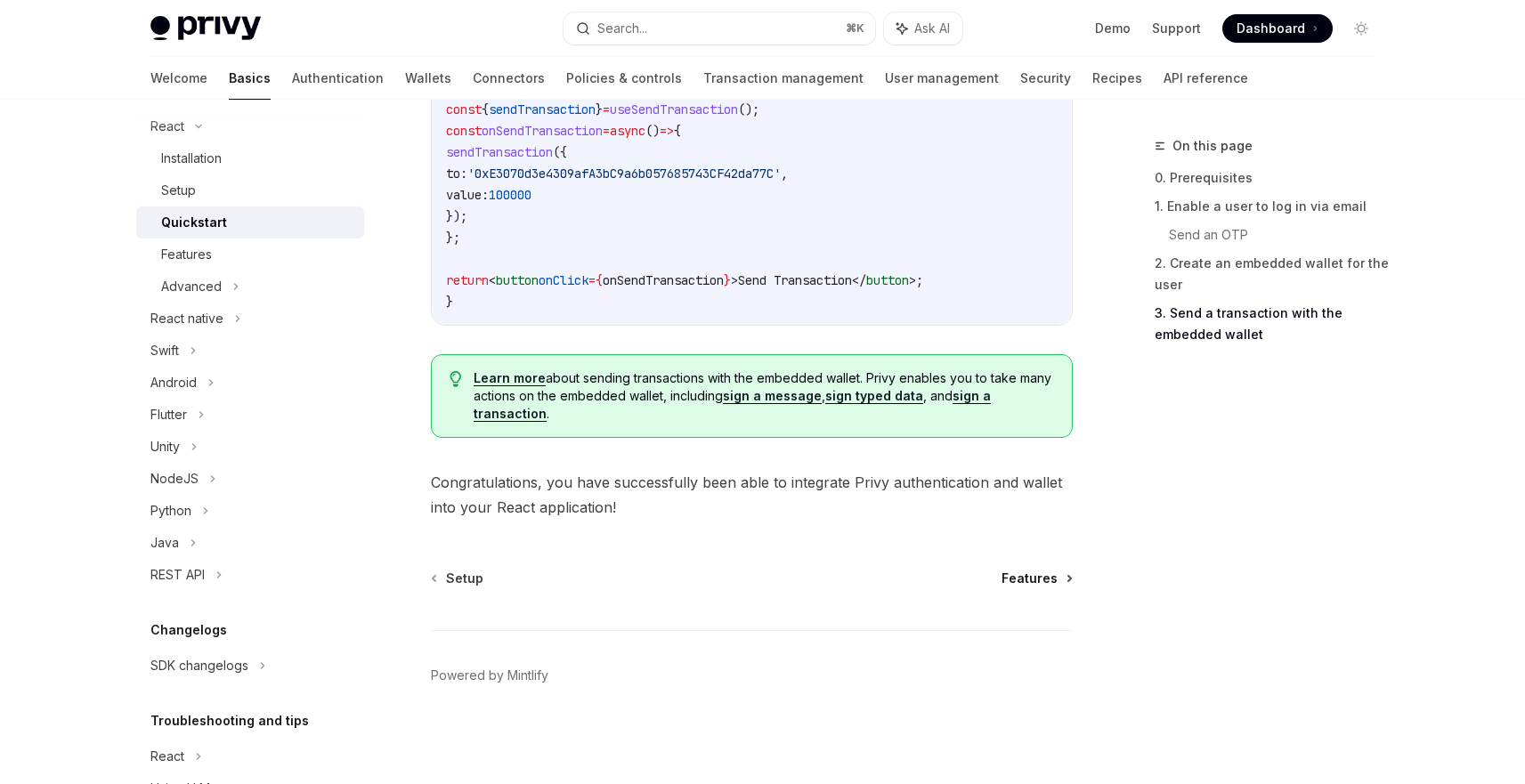
click at [1040, 578] on span "Features" at bounding box center [1030, 578] width 56 height 18
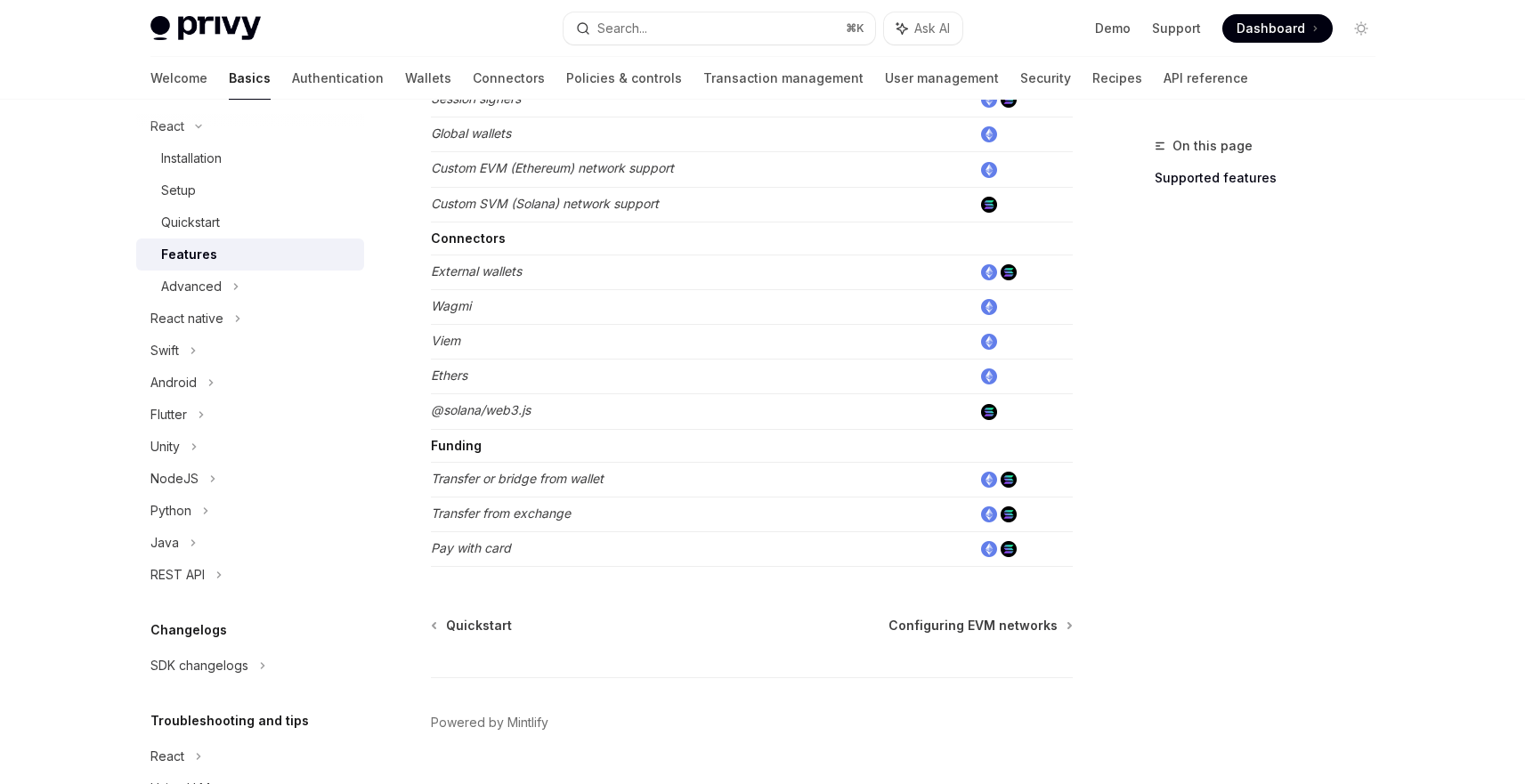
scroll to position [1109, 0]
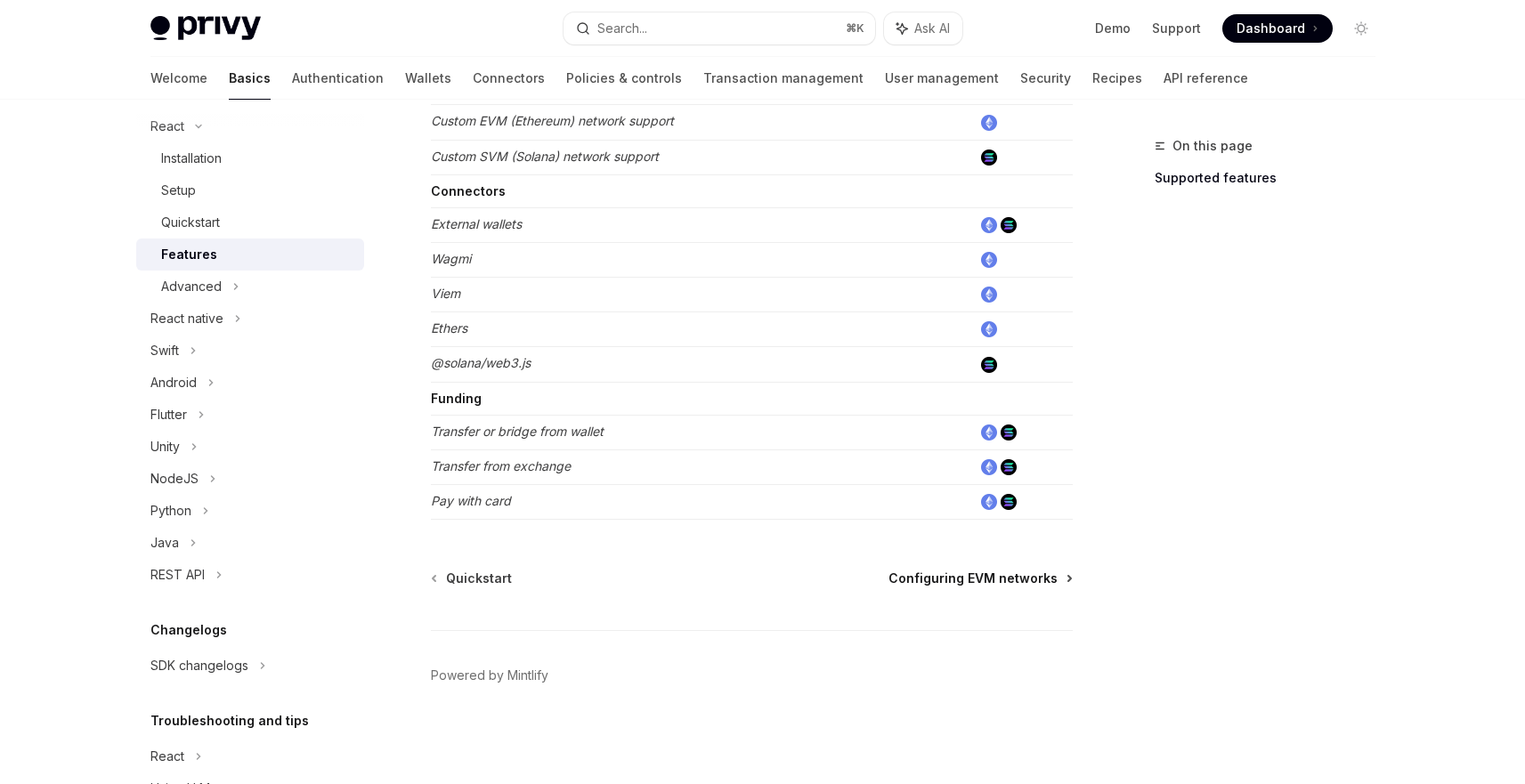
click at [992, 577] on span "Configuring EVM networks" at bounding box center [973, 578] width 169 height 18
type textarea "*"
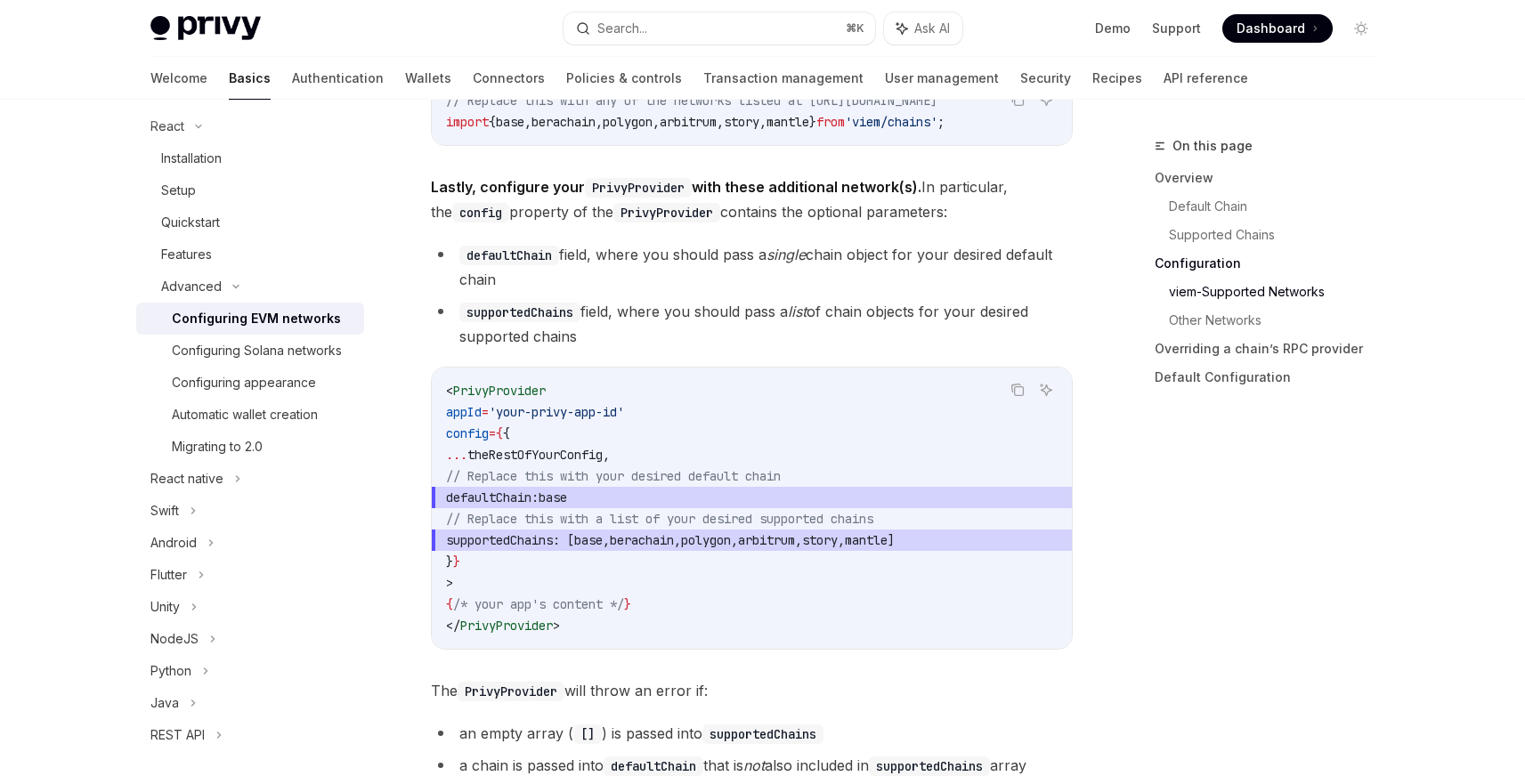
scroll to position [2216, 0]
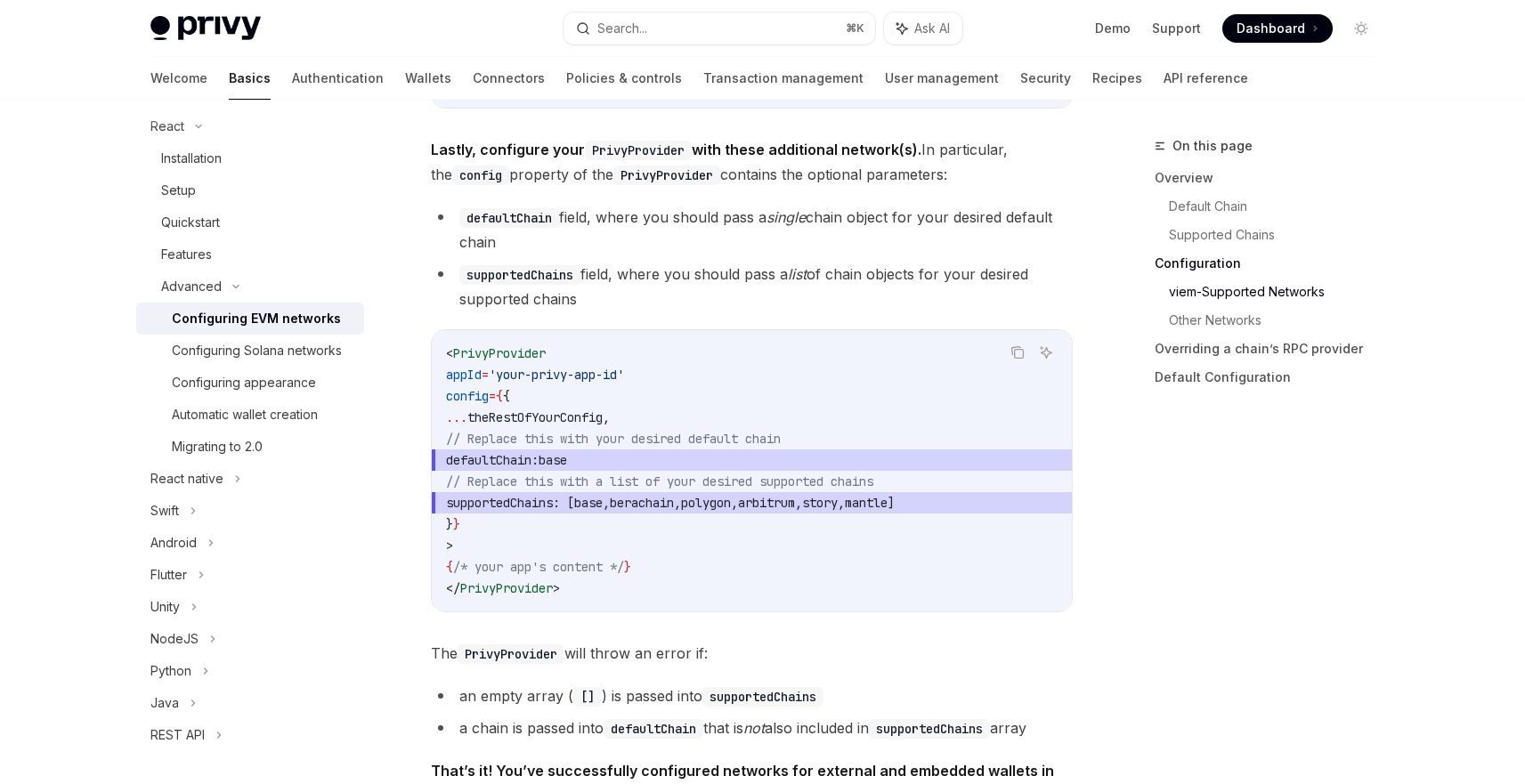
click at [568, 526] on code "< PrivyProvider appId = 'your-privy-app-id' config = { { ... theRestOfYourConfi…" at bounding box center [752, 470] width 612 height 256
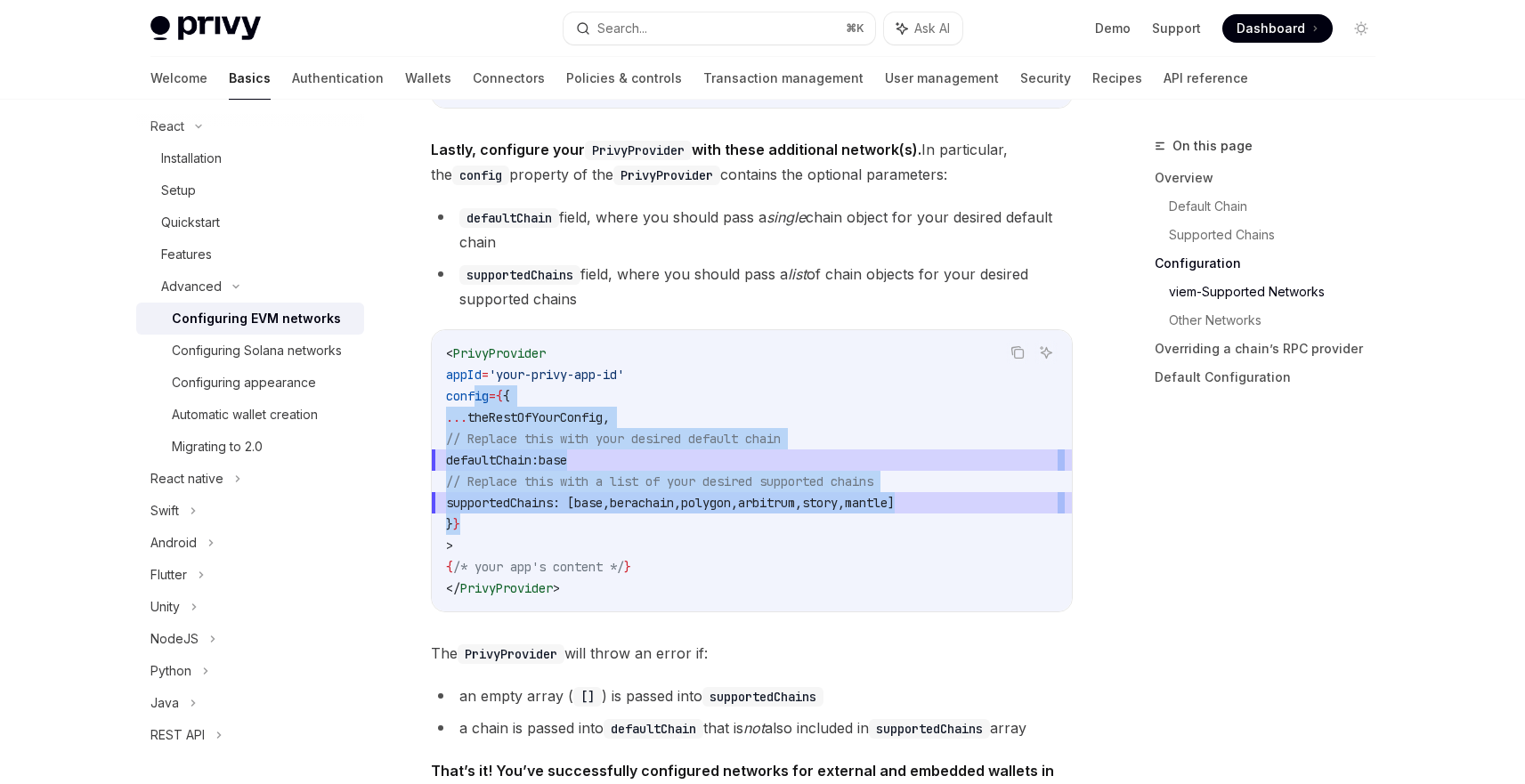
drag, startPoint x: 499, startPoint y: 529, endPoint x: 477, endPoint y: 400, distance: 130.9
click at [477, 400] on code "< PrivyProvider appId = 'your-privy-app-id' config = { { ... theRestOfYourConfi…" at bounding box center [752, 470] width 612 height 256
copy code "config = { { ... theRestOfYourConfig , // Replace this with your desired defaul…"
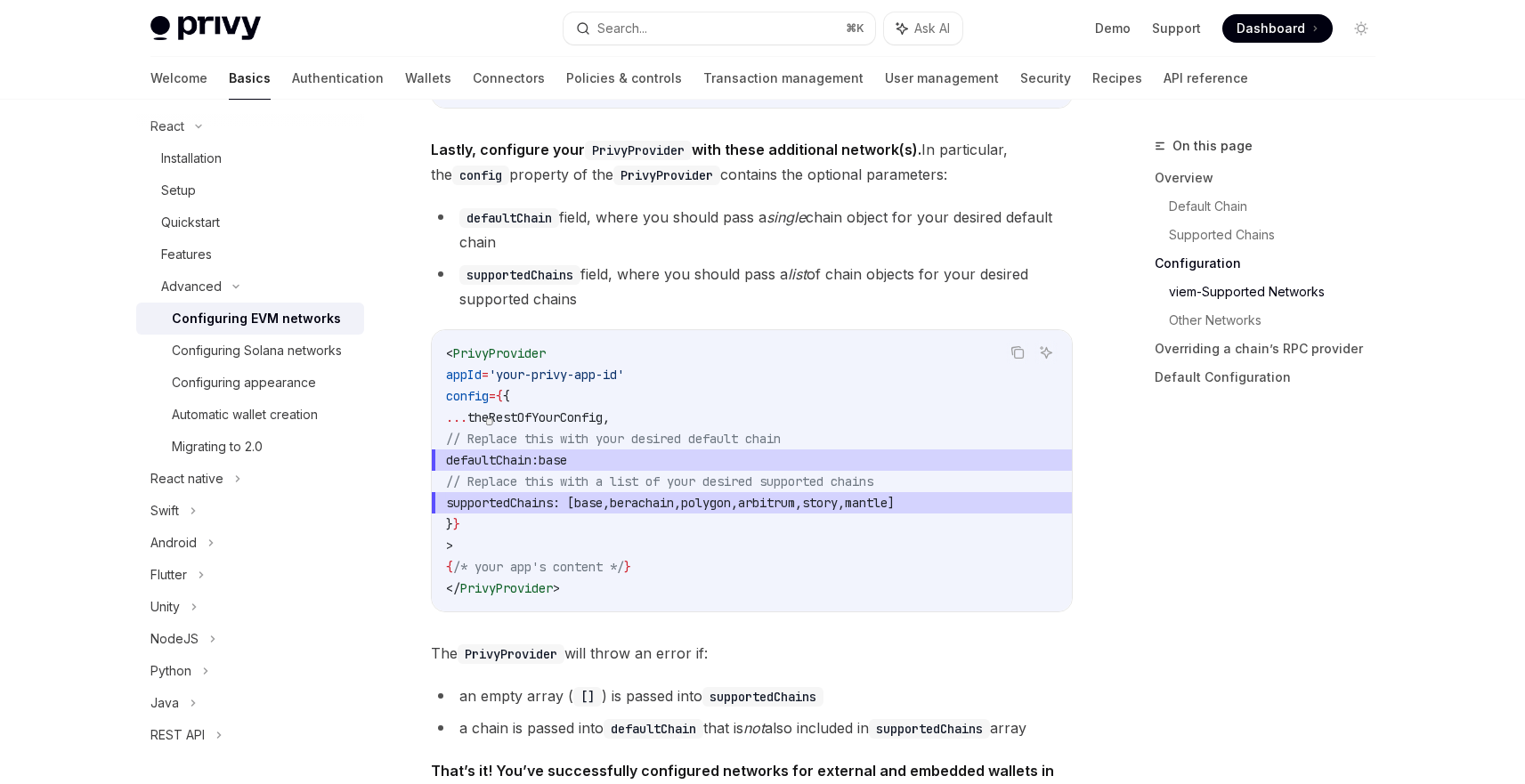
click at [776, 377] on code "< PrivyProvider appId = 'your-privy-app-id' config = { { ... theRestOfYourConfi…" at bounding box center [752, 470] width 612 height 256
click at [1165, 514] on div "On this page Overview Default Chain Supported Chains Configuration viem-Support…" at bounding box center [1255, 460] width 270 height 649
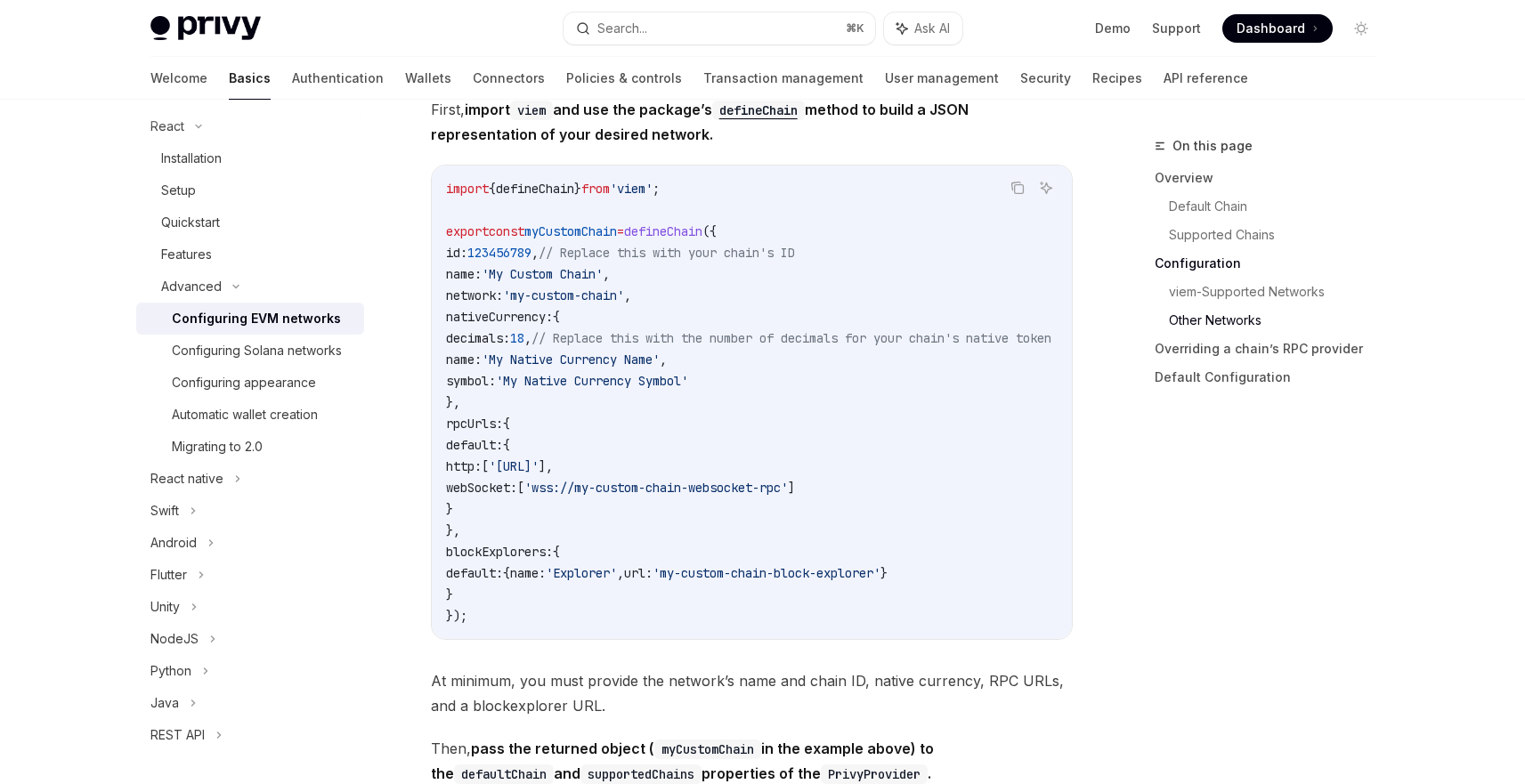
scroll to position [3103, 0]
